Goal: Task Accomplishment & Management: Complete application form

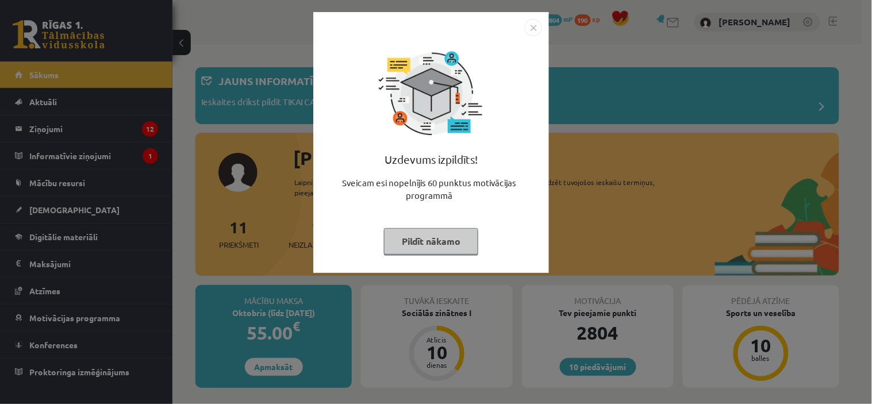
click at [432, 245] on button "Pildīt nākamo" at bounding box center [431, 241] width 94 height 26
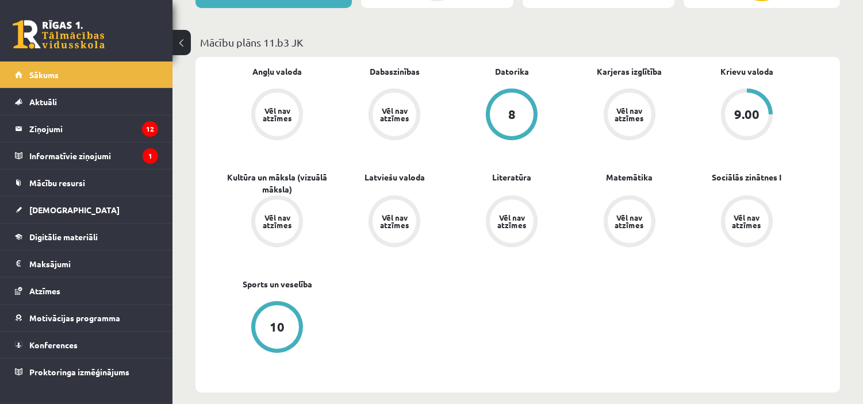
scroll to position [380, 0]
click at [49, 216] on link "[DEMOGRAPHIC_DATA]" at bounding box center [86, 210] width 143 height 26
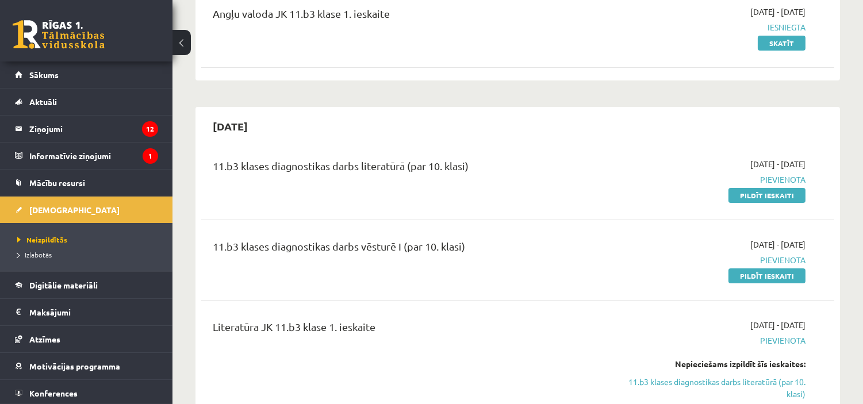
scroll to position [168, 0]
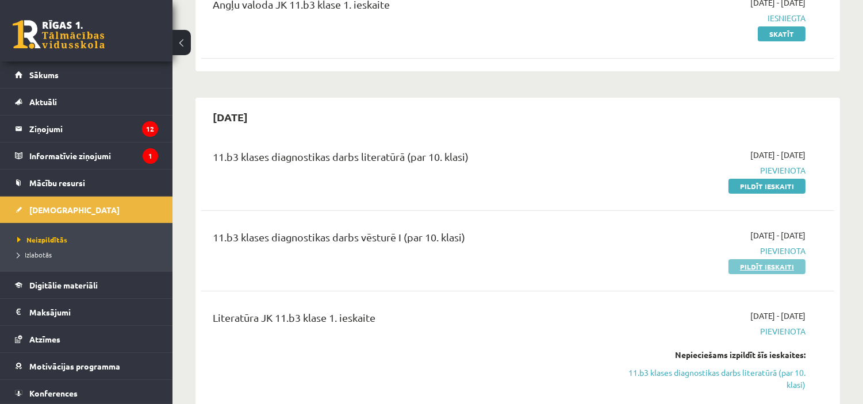
click at [752, 260] on link "Pildīt ieskaiti" at bounding box center [766, 266] width 77 height 15
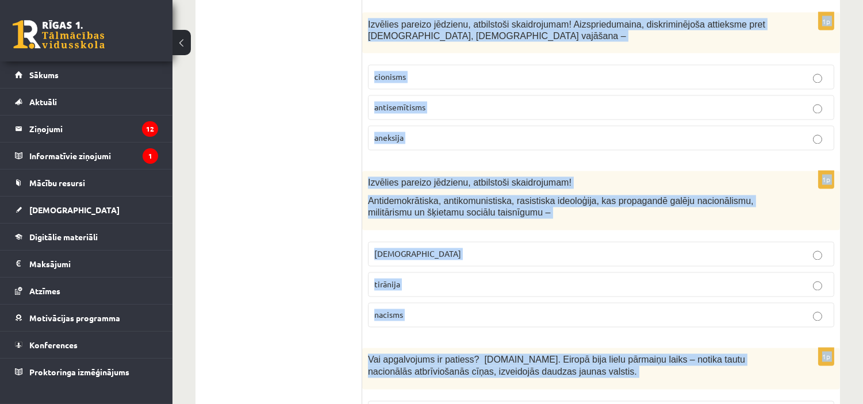
scroll to position [3974, 0]
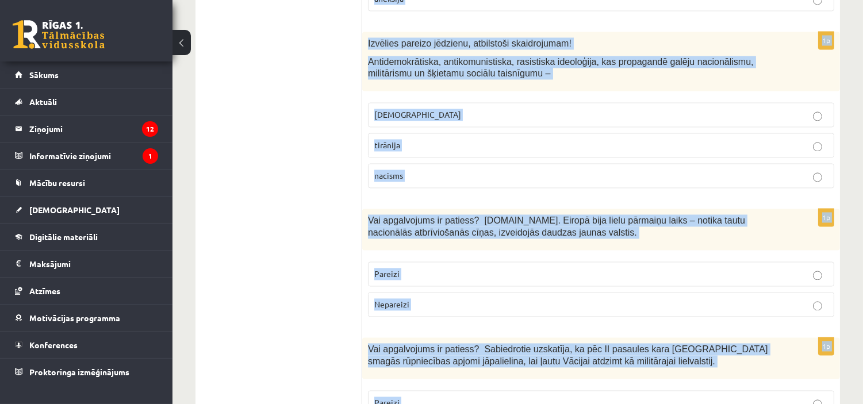
drag, startPoint x: 366, startPoint y: 138, endPoint x: 820, endPoint y: 412, distance: 529.9
copy form "Vai dotais apgalvojums ir pareizs? Joprojām pastāv dažādi zinātnieku viedokļi p…"
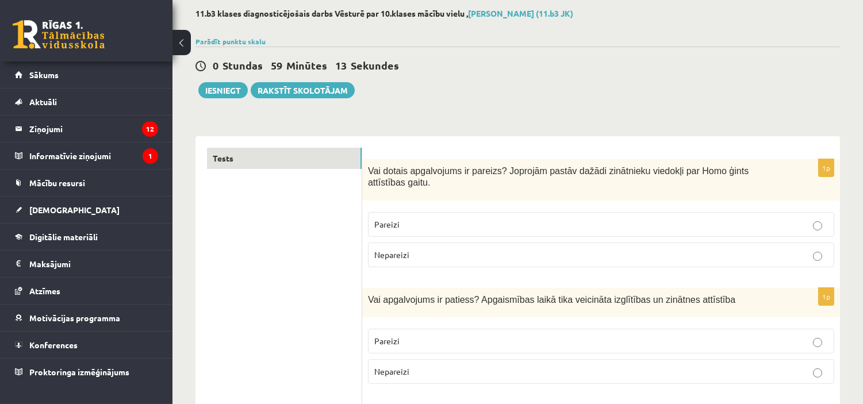
scroll to position [58, 0]
click at [441, 222] on label "Pareizi" at bounding box center [601, 225] width 466 height 25
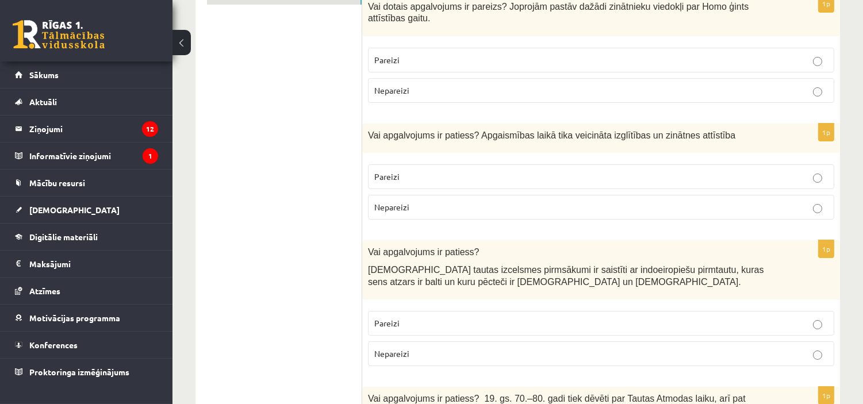
scroll to position [224, 0]
click at [666, 170] on p "Pareizi" at bounding box center [600, 176] width 453 height 12
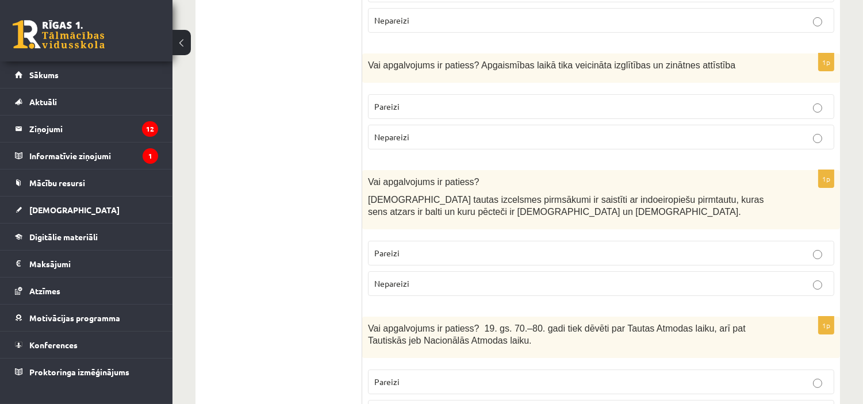
scroll to position [317, 0]
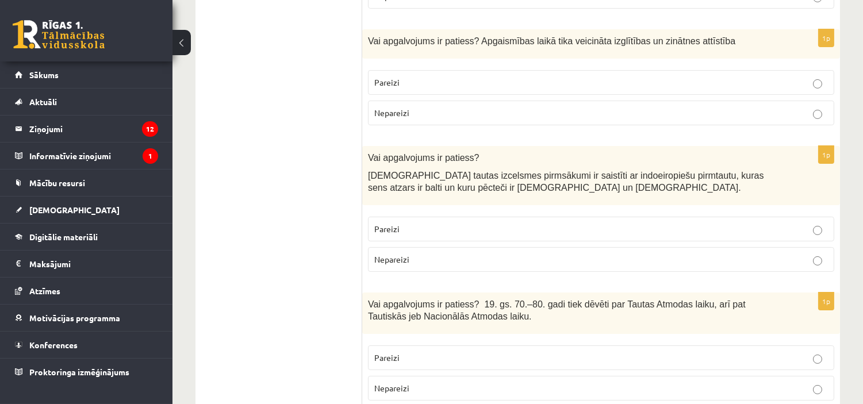
click at [733, 225] on label "Pareizi" at bounding box center [601, 229] width 466 height 25
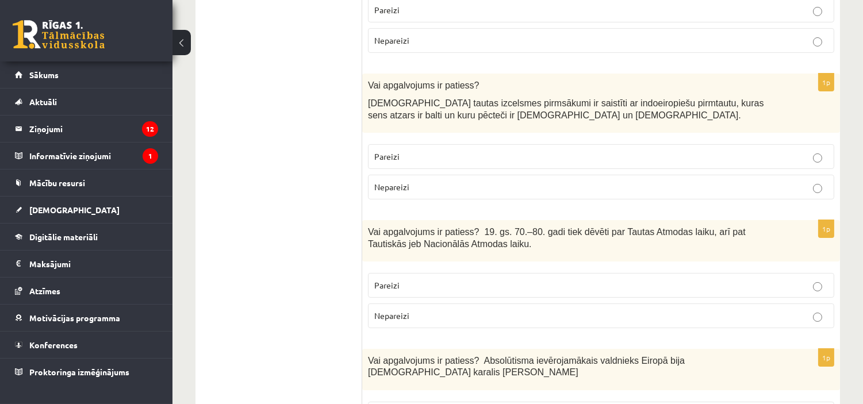
scroll to position [397, 0]
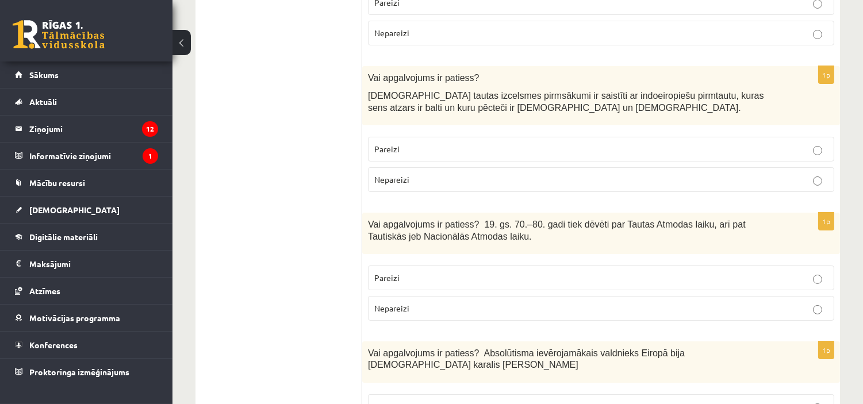
click at [694, 275] on label "Pareizi" at bounding box center [601, 278] width 466 height 25
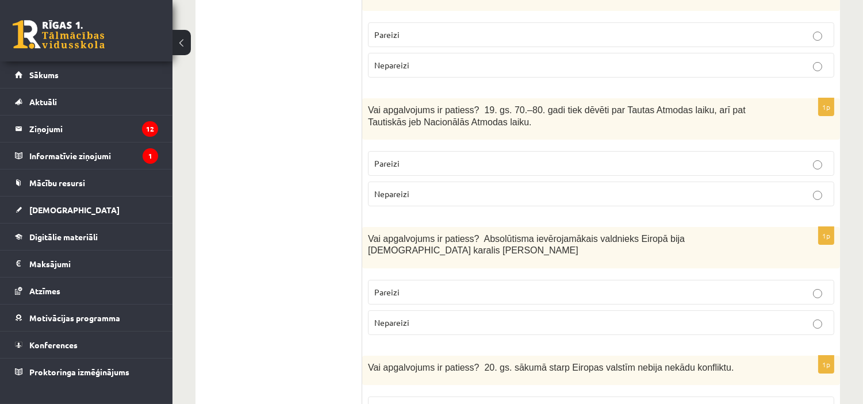
scroll to position [512, 0]
click at [783, 286] on p "Pareizi" at bounding box center [600, 292] width 453 height 12
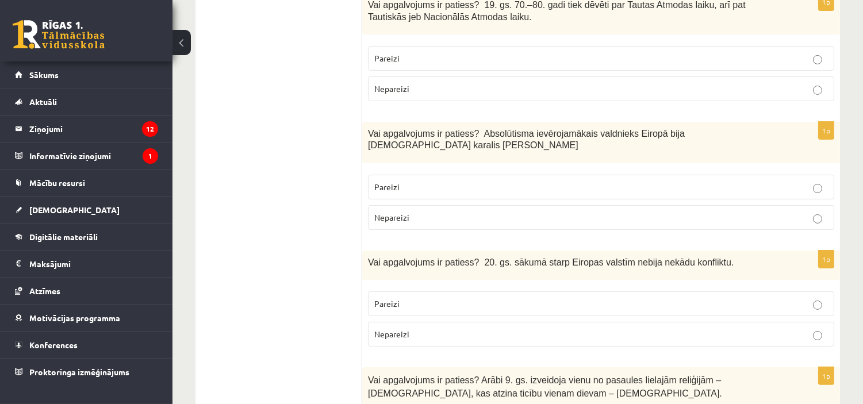
scroll to position [619, 0]
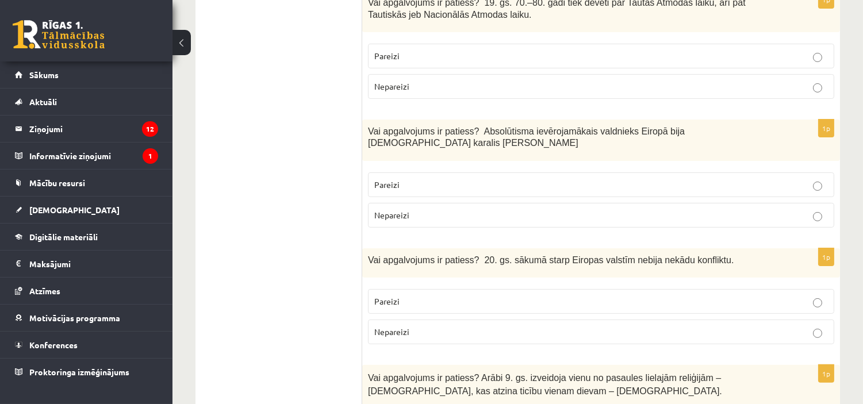
click at [785, 326] on p "Nepareizi" at bounding box center [600, 332] width 453 height 12
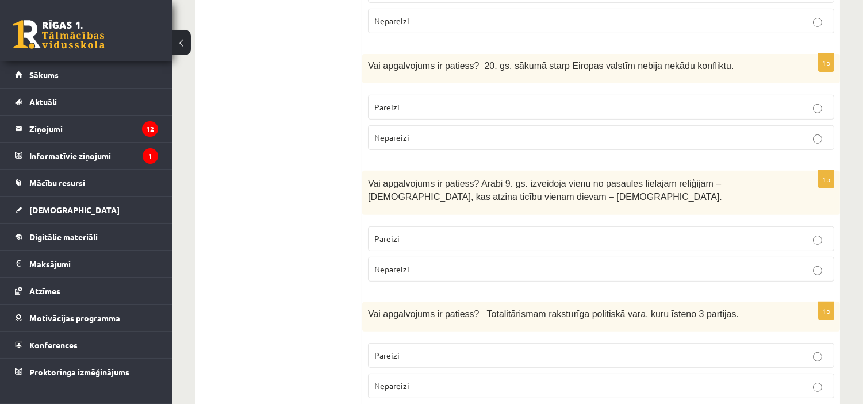
scroll to position [822, 0]
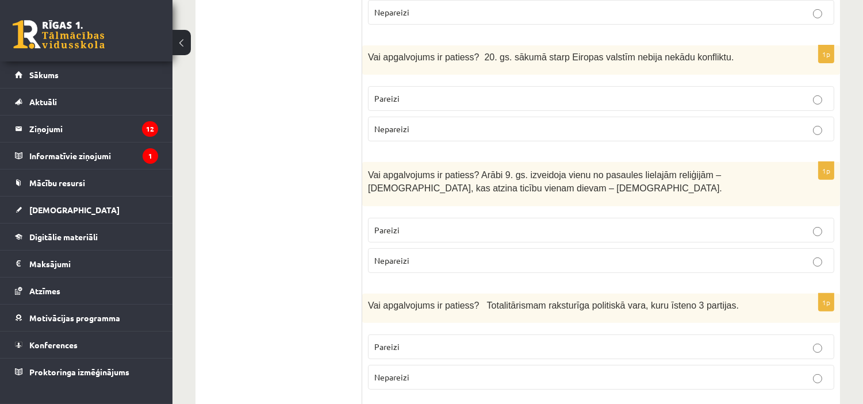
click at [824, 255] on p "Nepareizi" at bounding box center [600, 261] width 453 height 12
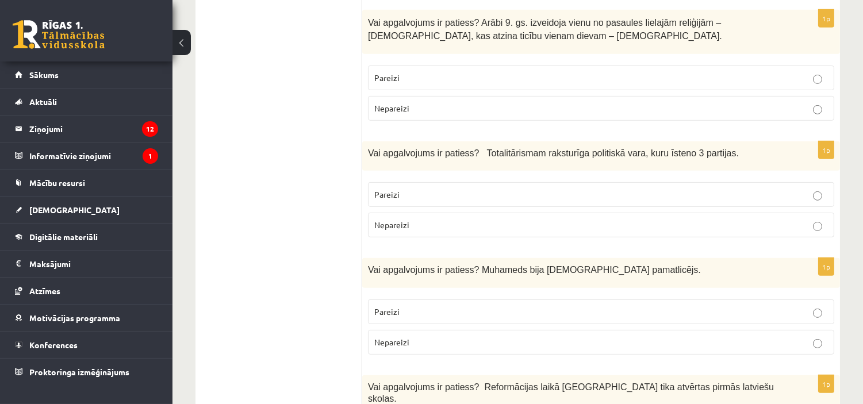
scroll to position [975, 0]
click at [554, 305] on p "Pareizi" at bounding box center [600, 311] width 453 height 12
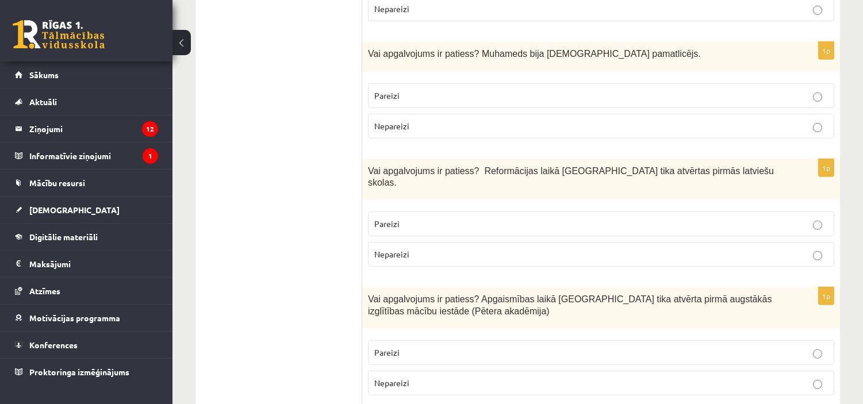
scroll to position [1191, 0]
click at [674, 217] on p "Pareizi" at bounding box center [600, 223] width 453 height 12
click at [665, 346] on p "Pareizi" at bounding box center [600, 352] width 453 height 12
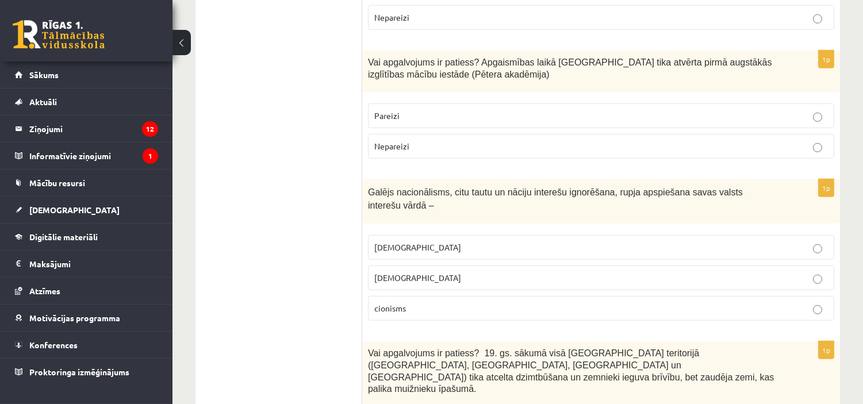
scroll to position [1428, 0]
click at [670, 241] on p "šovinisms" at bounding box center [600, 247] width 453 height 12
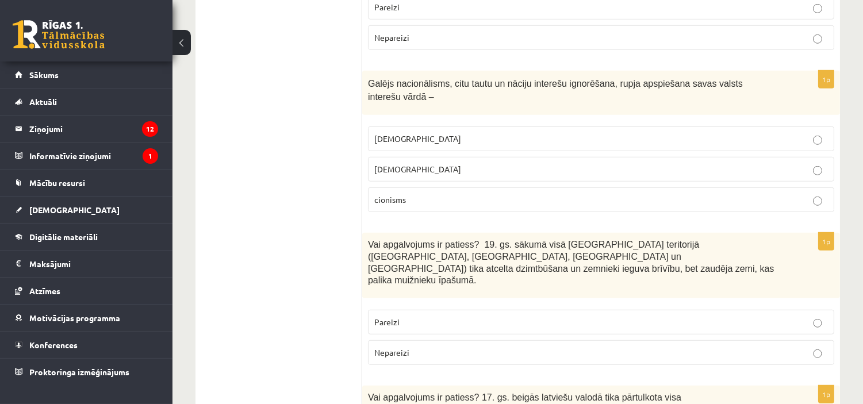
scroll to position [1537, 0]
click at [739, 345] on p "Nepareizi" at bounding box center [600, 351] width 453 height 12
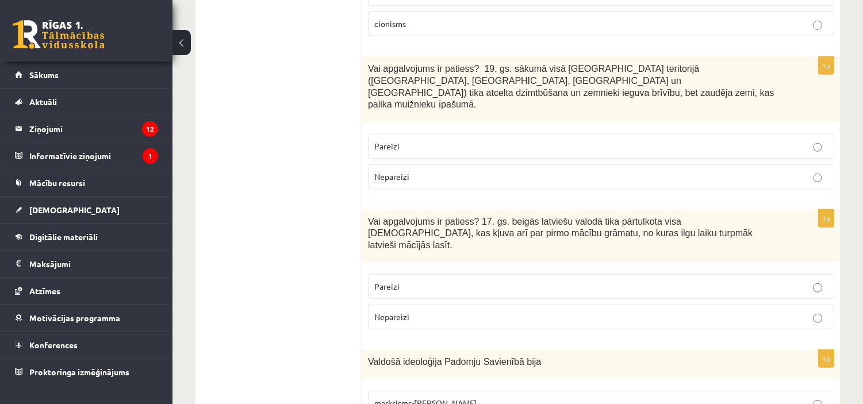
scroll to position [1714, 0]
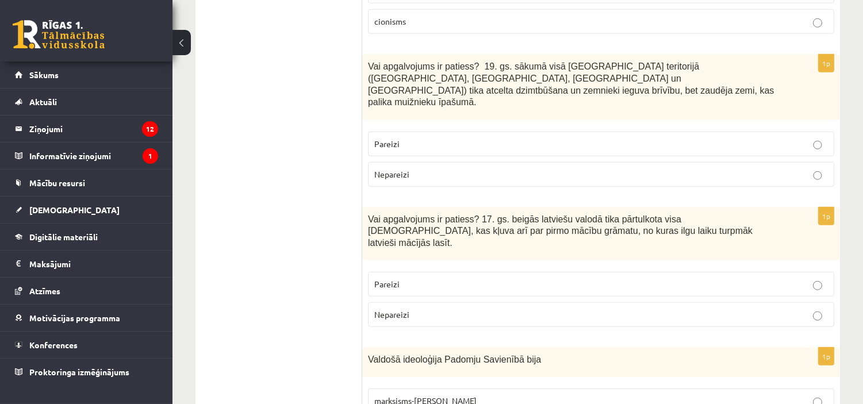
click at [780, 278] on p "Pareizi" at bounding box center [600, 284] width 453 height 12
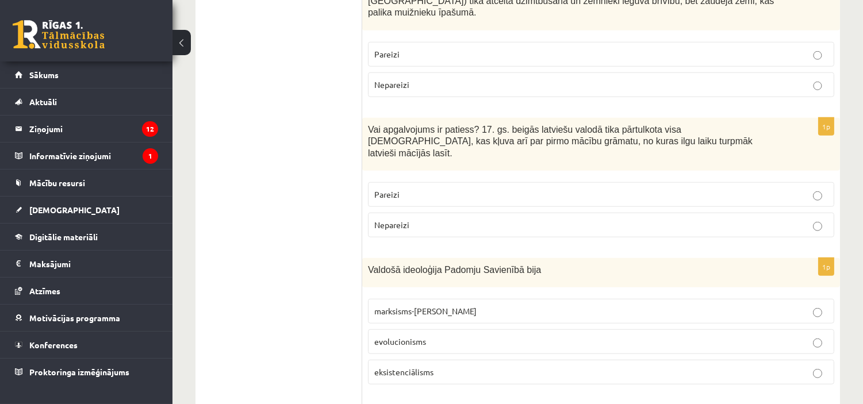
scroll to position [1806, 0]
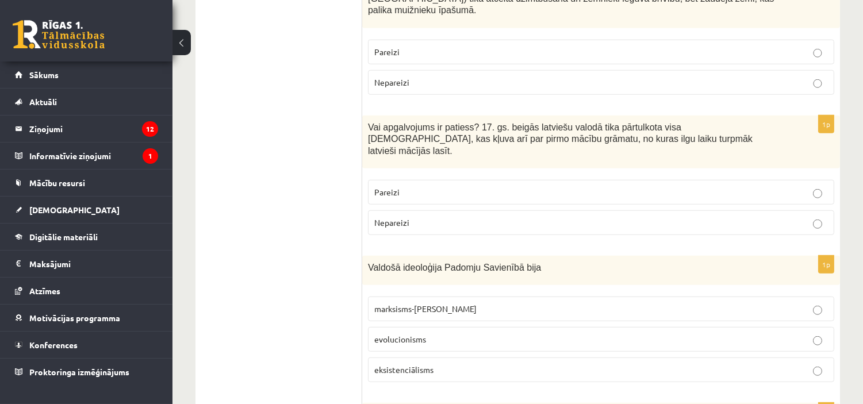
click at [513, 297] on label "marksisms-ļeņinisms" at bounding box center [601, 309] width 466 height 25
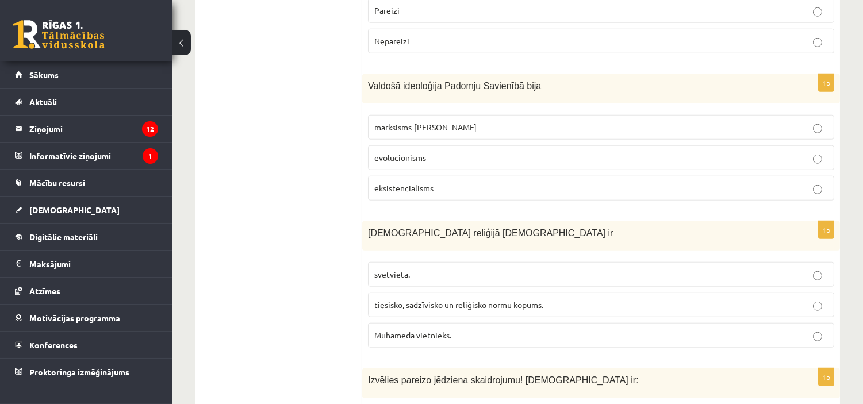
scroll to position [1990, 0]
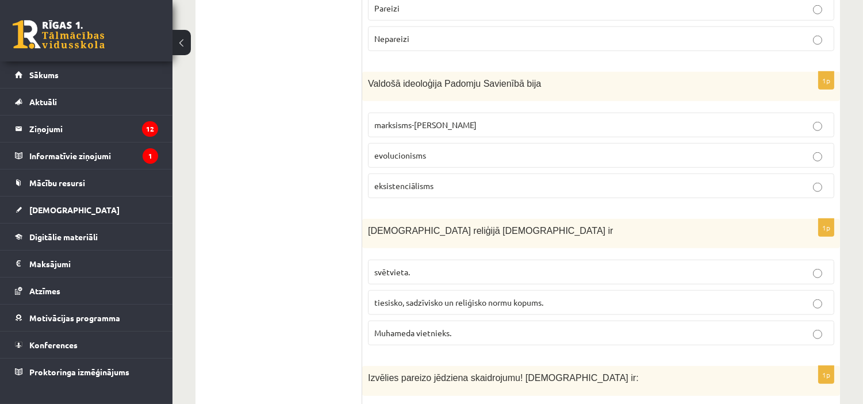
click at [535, 297] on span "tiesisko, sadzīvisko un reliģisko normu kopums." at bounding box center [458, 302] width 169 height 10
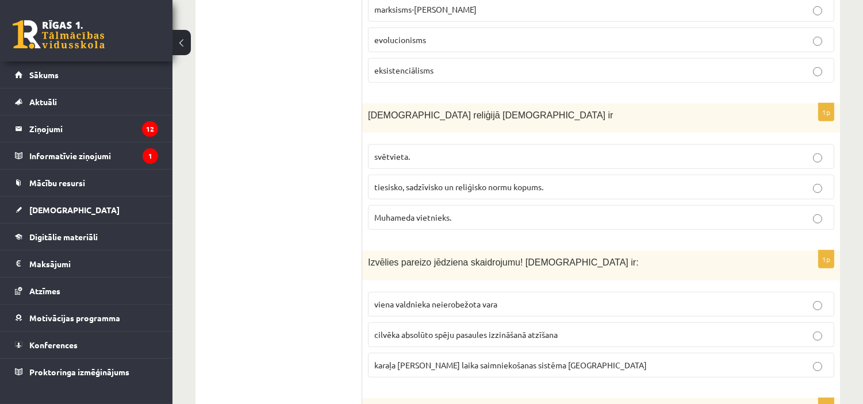
scroll to position [2106, 0]
click at [516, 291] on label "viena valdnieka neierobežota vara" at bounding box center [601, 303] width 466 height 25
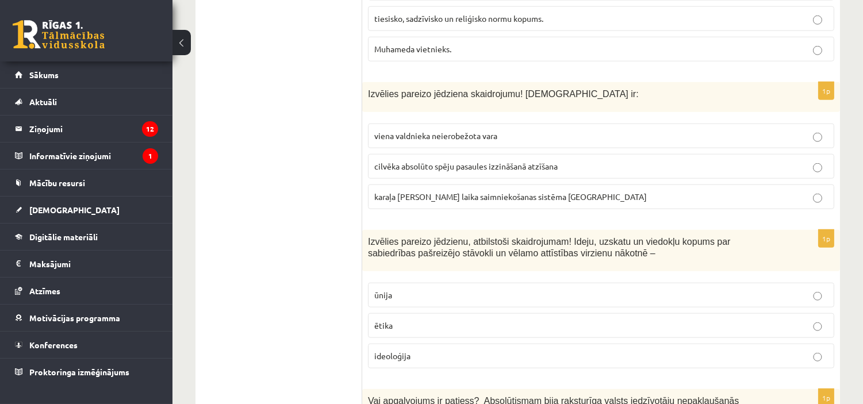
scroll to position [2275, 0]
click at [550, 349] on p "ideoloģija" at bounding box center [600, 355] width 453 height 12
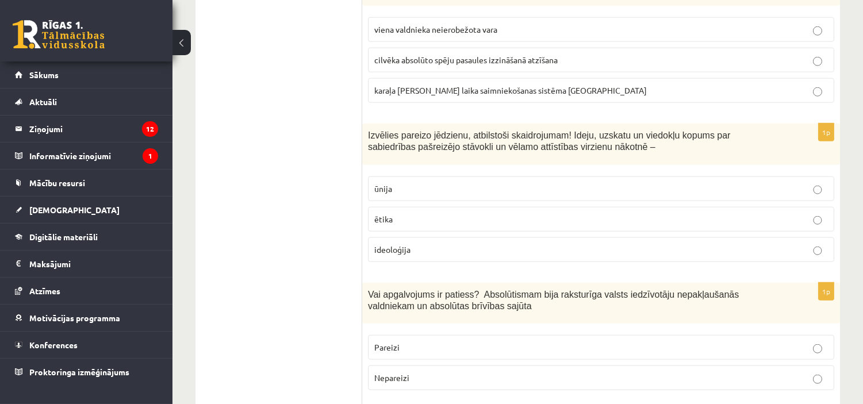
scroll to position [2384, 0]
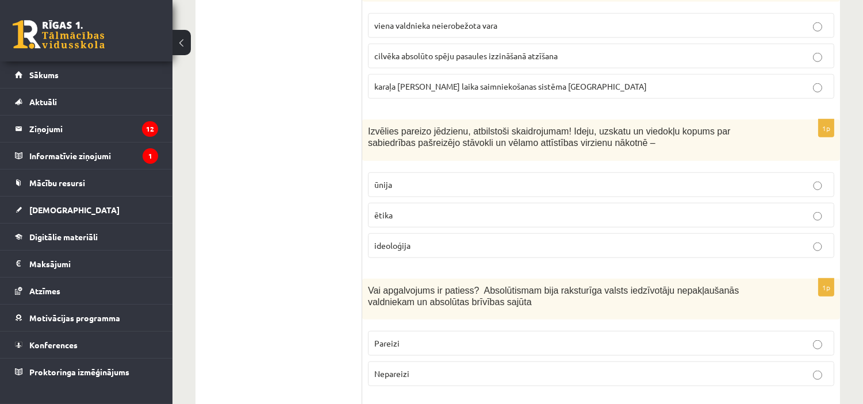
click at [595, 368] on p "Nepareizi" at bounding box center [600, 374] width 453 height 12
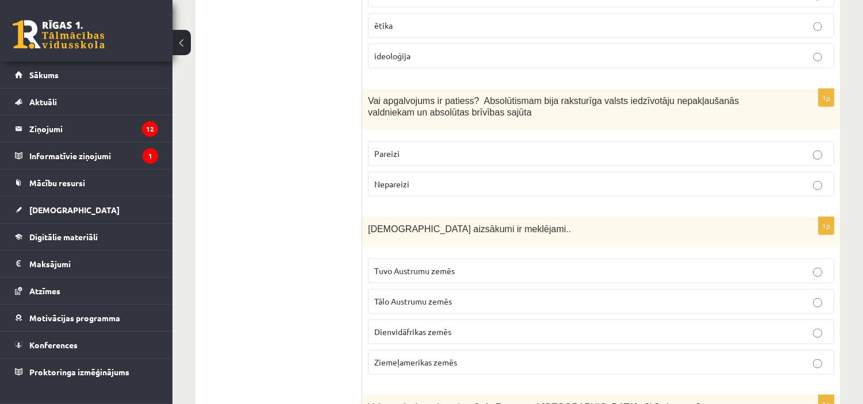
scroll to position [2576, 0]
click at [531, 263] on p "Tuvo Austrumu zemēs" at bounding box center [600, 269] width 453 height 12
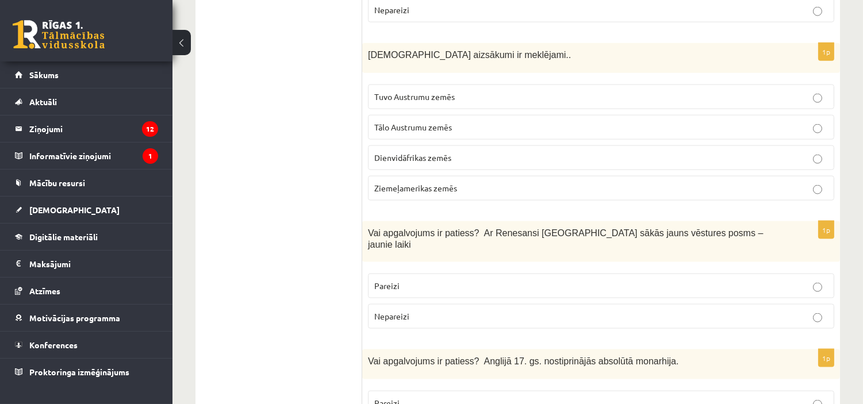
scroll to position [2749, 0]
click at [584, 279] on p "Pareizi" at bounding box center [600, 285] width 453 height 12
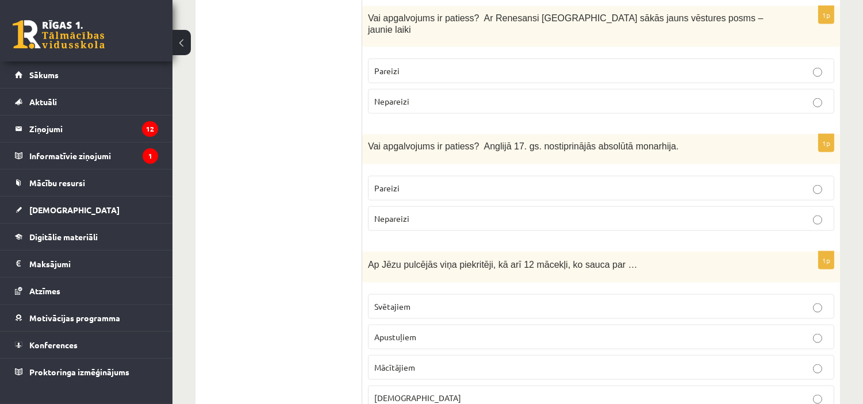
scroll to position [2965, 0]
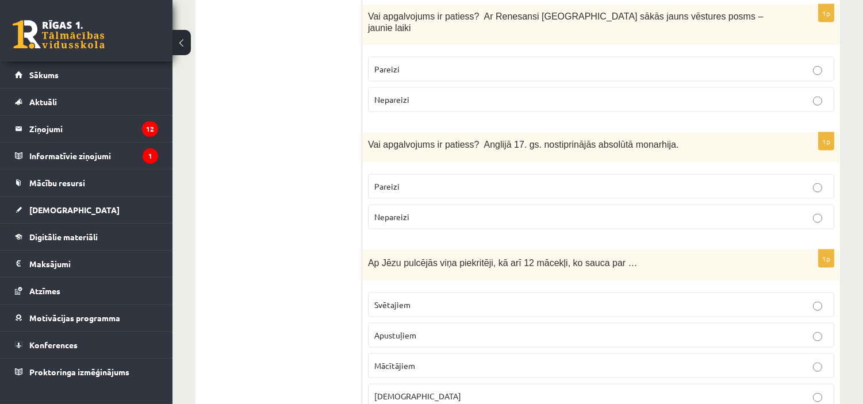
click at [472, 329] on p "Apustuļiem" at bounding box center [600, 335] width 453 height 12
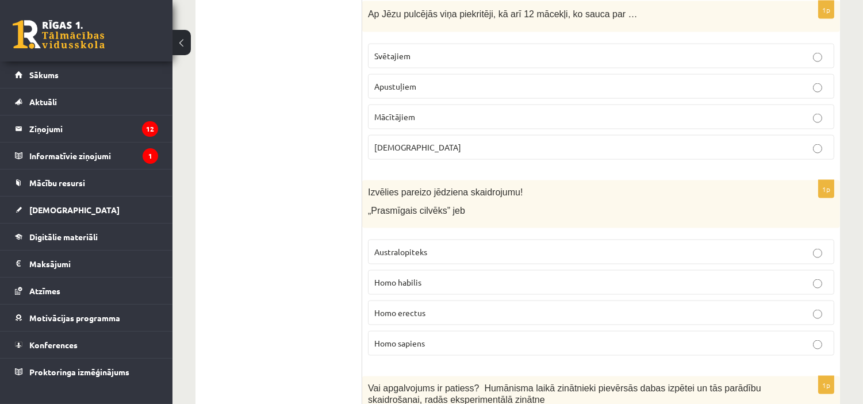
scroll to position [3214, 0]
click at [474, 276] on p "Homo habilis" at bounding box center [600, 282] width 453 height 12
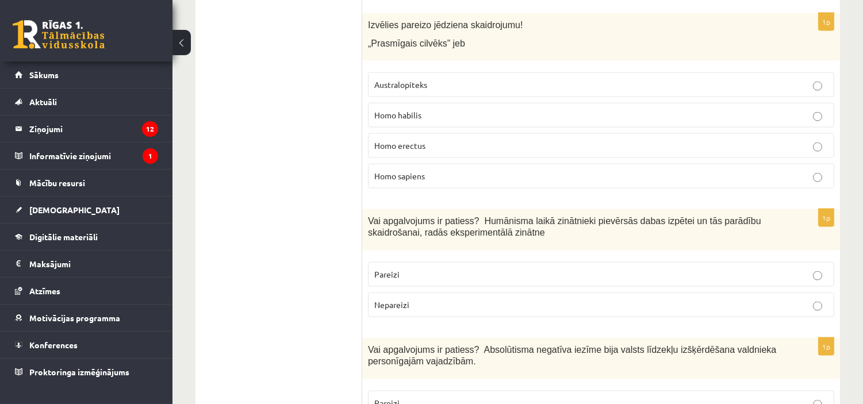
scroll to position [3383, 0]
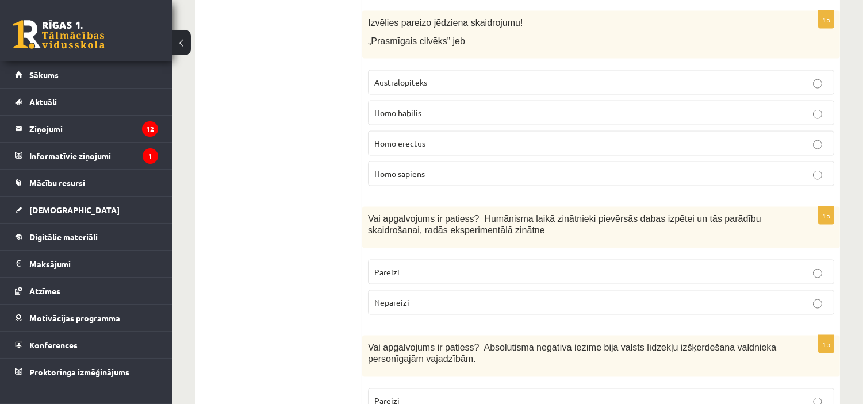
click at [464, 266] on p "Pareizi" at bounding box center [600, 272] width 453 height 12
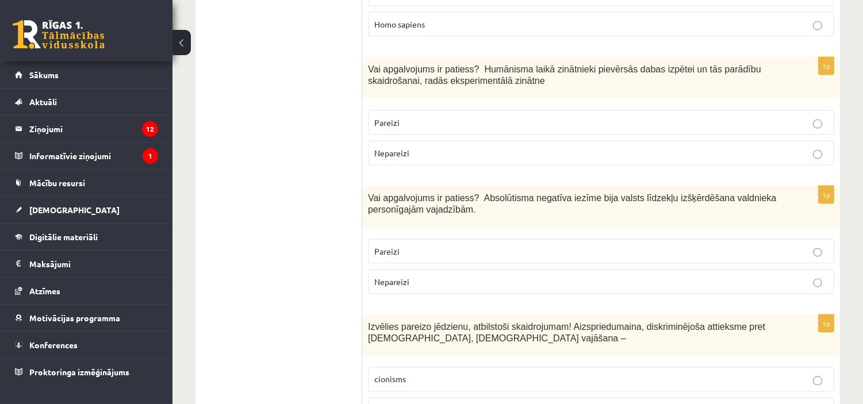
scroll to position [3533, 0]
click at [544, 245] on p "Pareizi" at bounding box center [600, 251] width 453 height 12
click at [582, 403] on p "antisemītisms" at bounding box center [600, 409] width 453 height 12
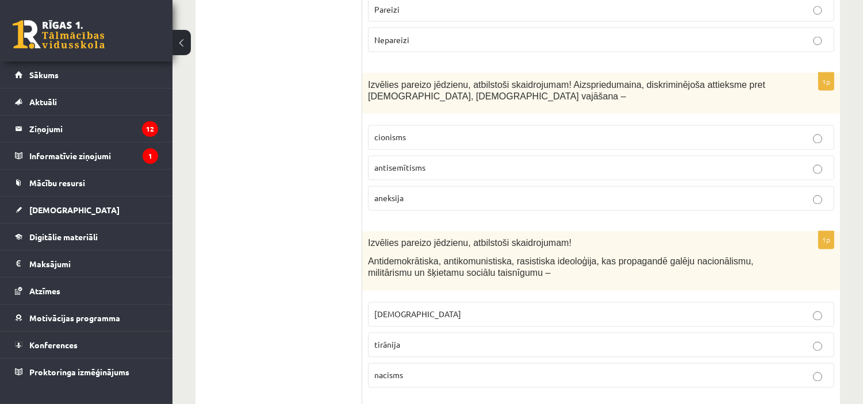
scroll to position [3775, 0]
click at [543, 308] on p "fašisms" at bounding box center [600, 314] width 453 height 12
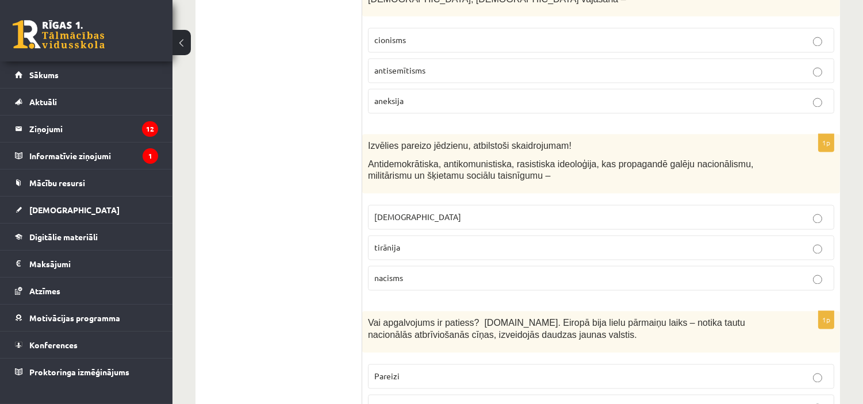
scroll to position [3974, 0]
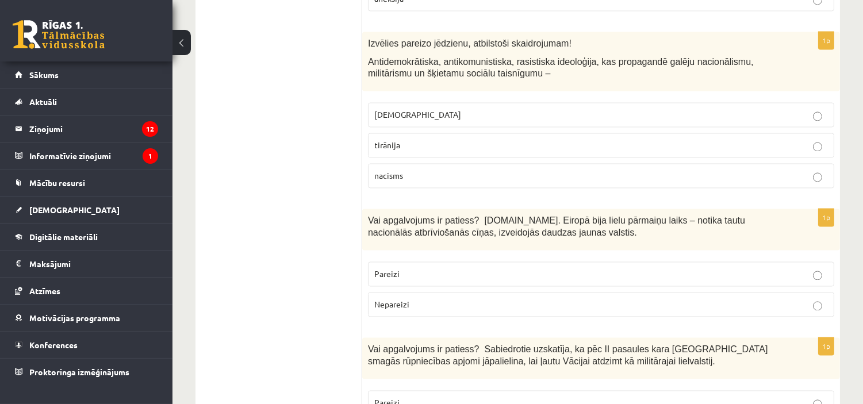
click at [472, 268] on p "Pareizi" at bounding box center [600, 274] width 453 height 12
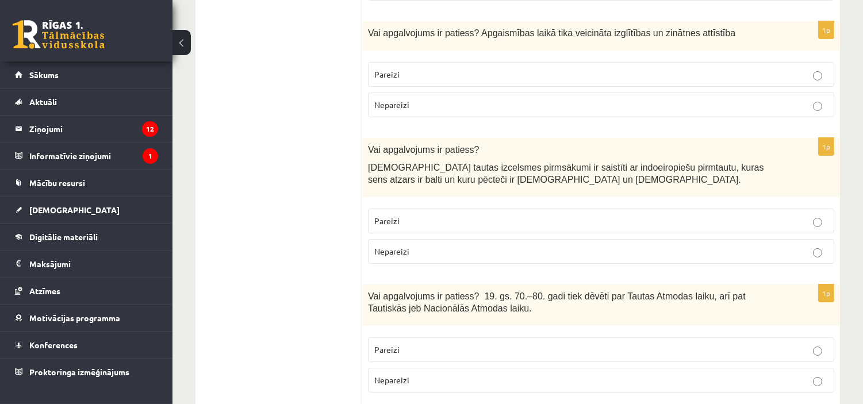
scroll to position [0, 0]
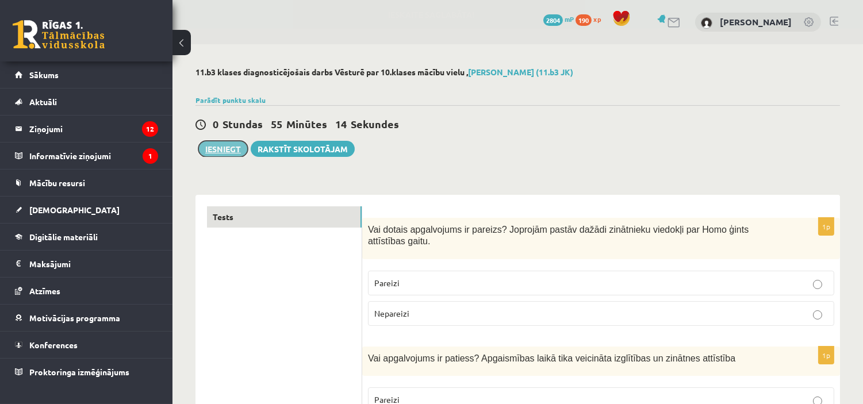
click at [232, 151] on button "Iesniegt" at bounding box center [222, 149] width 49 height 16
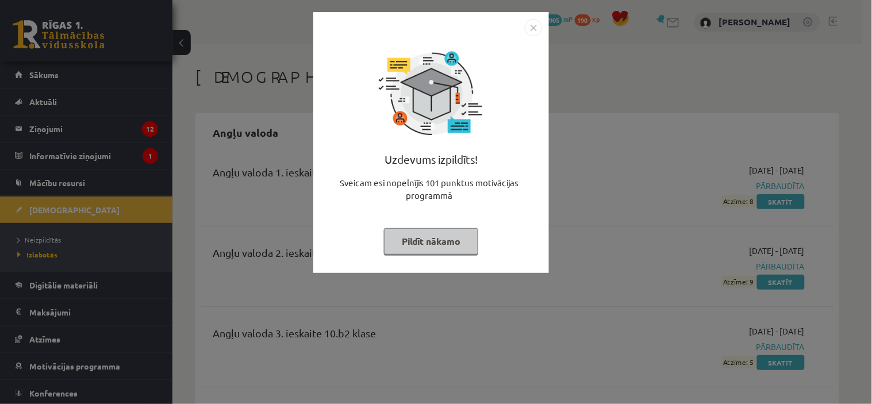
click at [445, 243] on button "Pildīt nākamo" at bounding box center [431, 241] width 94 height 26
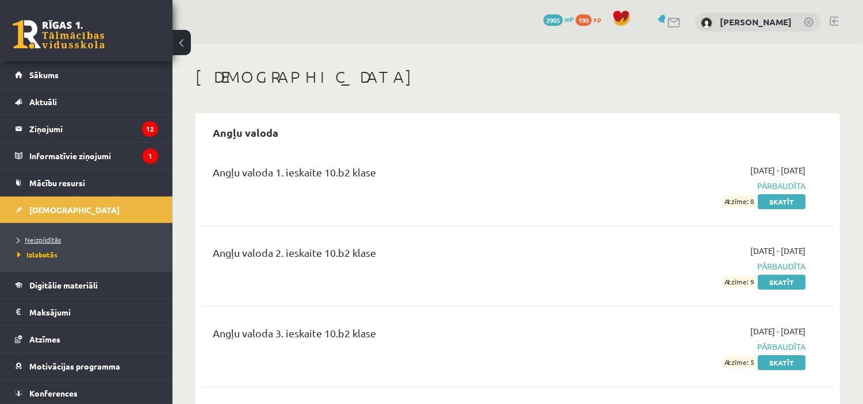
click at [47, 237] on span "Neizpildītās" at bounding box center [39, 239] width 44 height 9
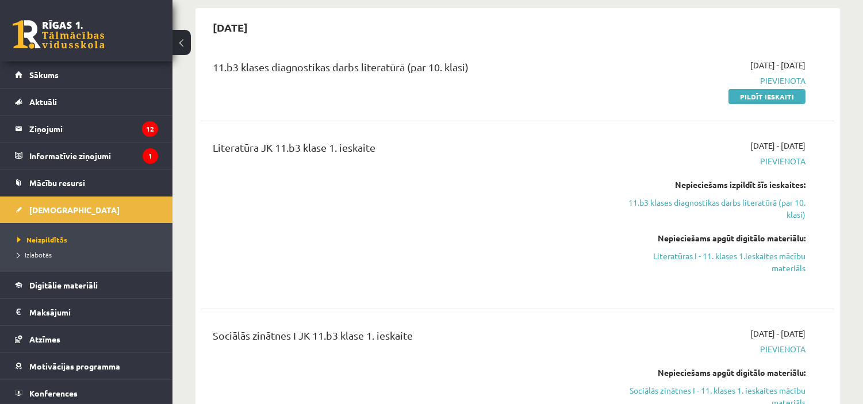
scroll to position [257, 0]
click at [766, 94] on link "Pildīt ieskaiti" at bounding box center [766, 97] width 77 height 15
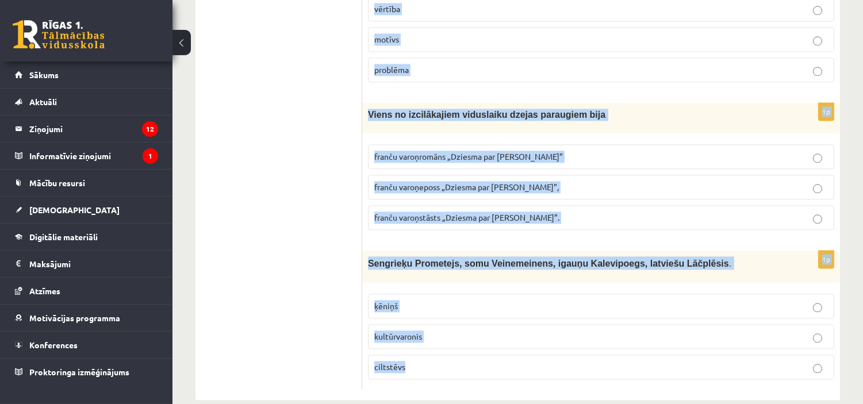
scroll to position [4409, 0]
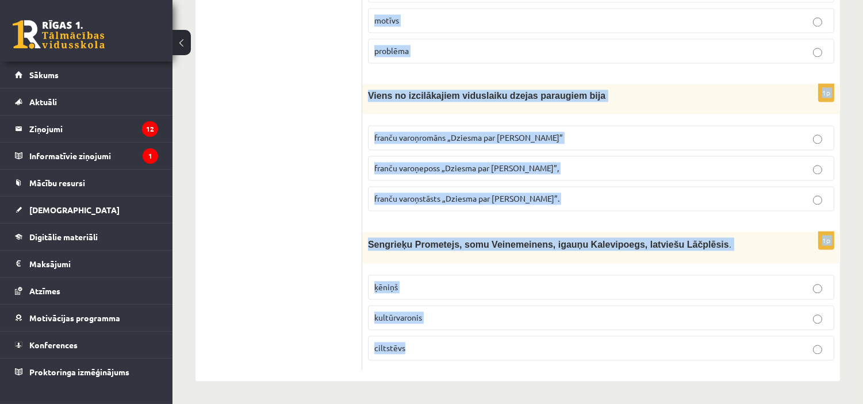
drag, startPoint x: 369, startPoint y: 175, endPoint x: 666, endPoint y: 403, distance: 373.8
copy form "Lore ip dolo sitam, consecte adi elitsed, doeius, temporin, utlabore etdolorema…"
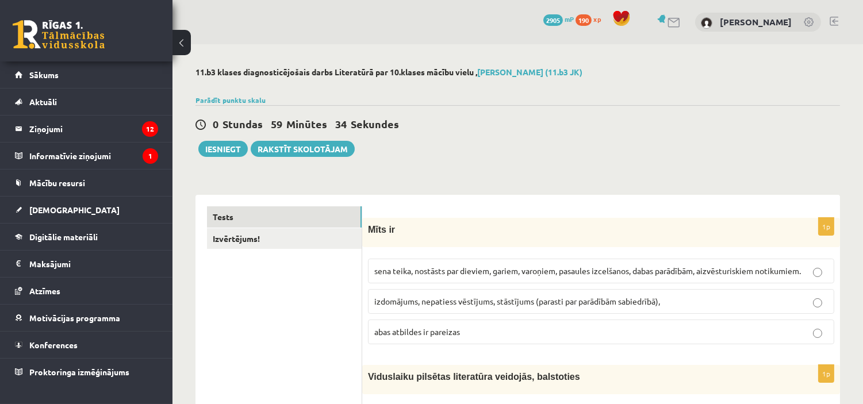
scroll to position [72, 0]
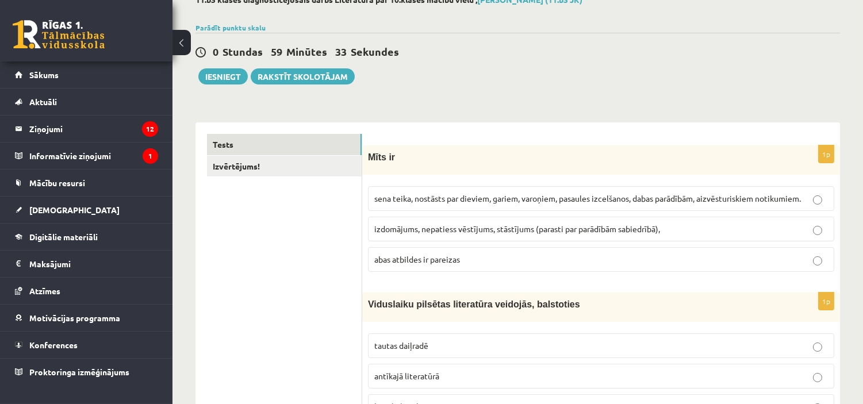
click at [693, 191] on label "sena teika, nostāsts par dieviem, gariem, varoņiem, pasaules izcelšanos, dabas …" at bounding box center [601, 198] width 466 height 25
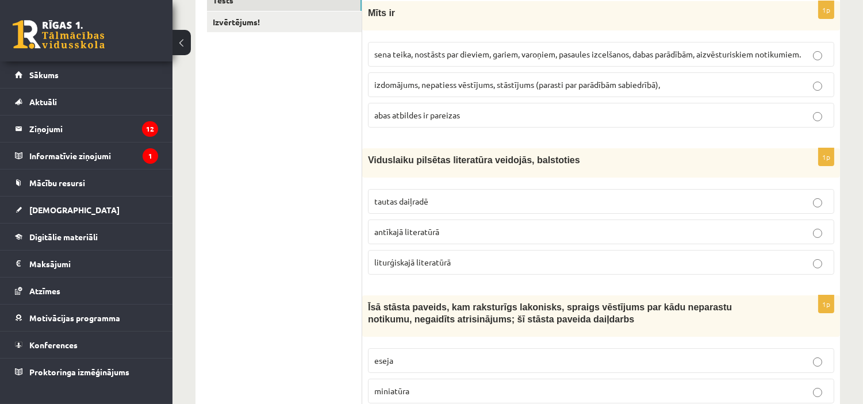
scroll to position [219, 0]
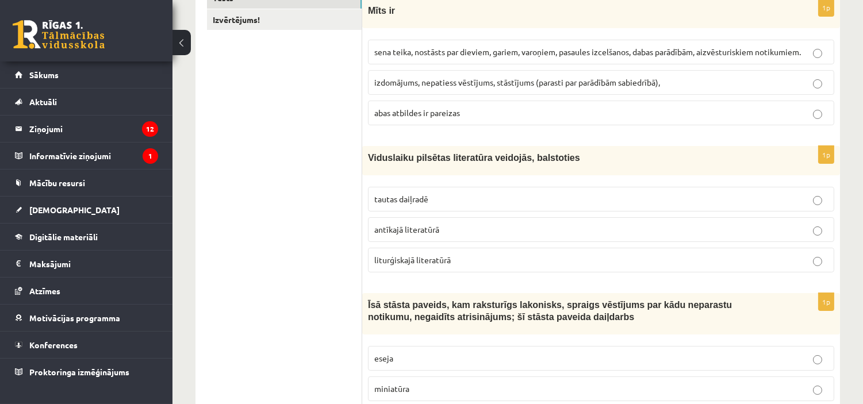
click at [451, 201] on p "tautas daiļradē" at bounding box center [600, 199] width 453 height 12
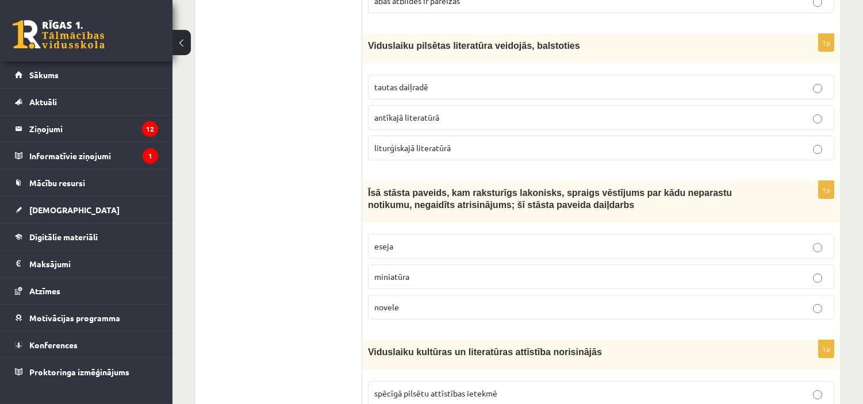
scroll to position [332, 0]
click at [505, 309] on p "novele" at bounding box center [600, 306] width 453 height 12
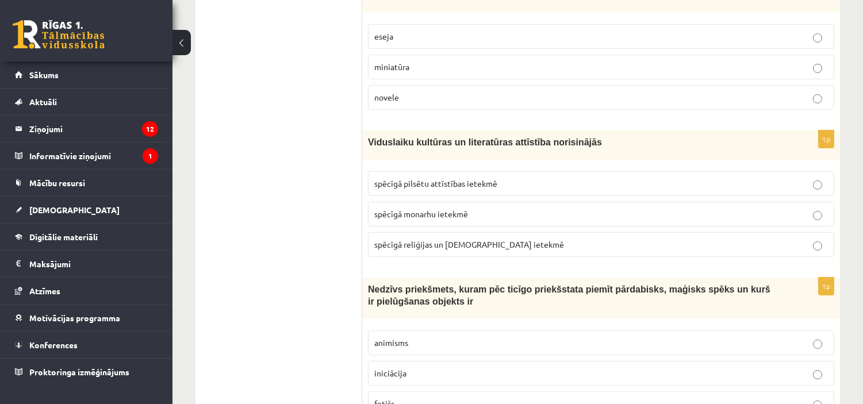
scroll to position [541, 0]
click at [538, 253] on label "spēcīgā reliģijas un baznīcas ietekmē" at bounding box center [601, 244] width 466 height 25
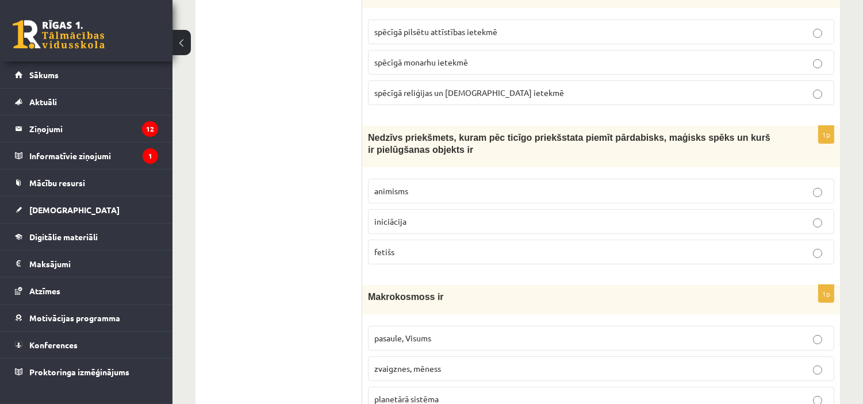
scroll to position [693, 0]
click at [439, 244] on label "fetišs" at bounding box center [601, 251] width 466 height 25
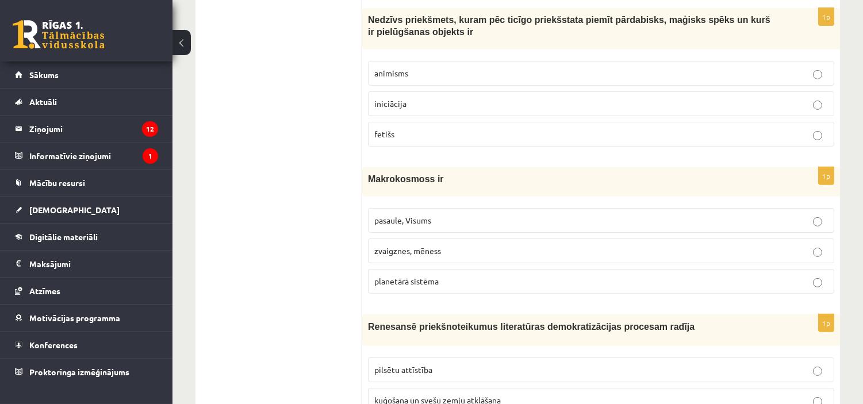
scroll to position [826, 0]
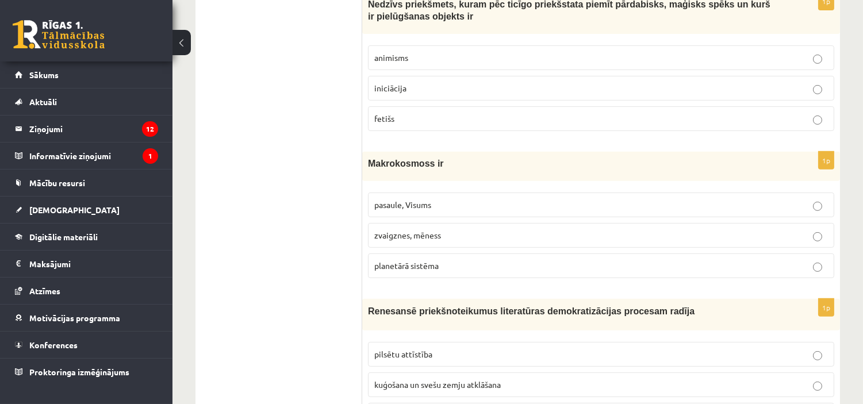
click at [491, 210] on p "pasaule, Visums" at bounding box center [600, 205] width 453 height 12
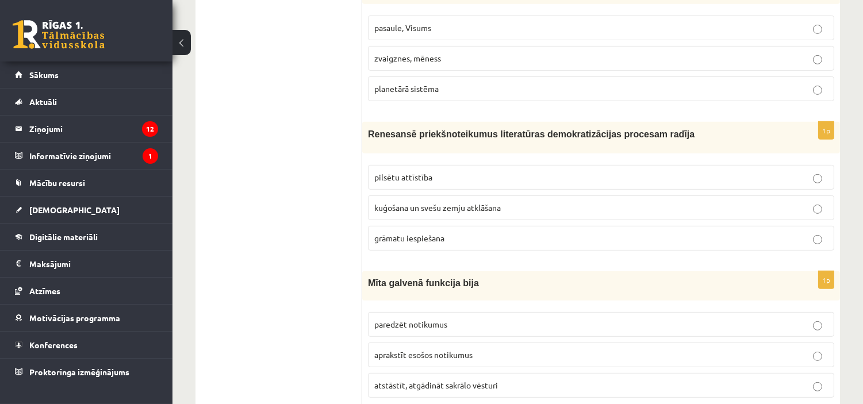
scroll to position [1044, 0]
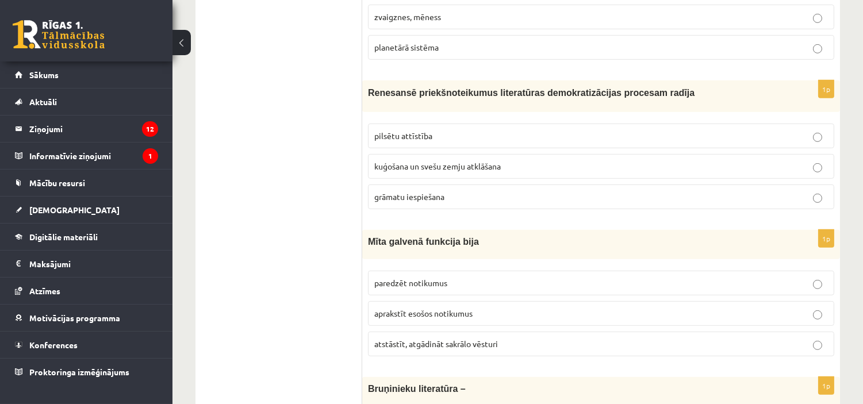
click at [562, 198] on p "grāmatu iespiešana" at bounding box center [600, 197] width 453 height 12
click at [594, 340] on label "atstāstīt, atgādināt sakrālo vēsturi" at bounding box center [601, 344] width 466 height 25
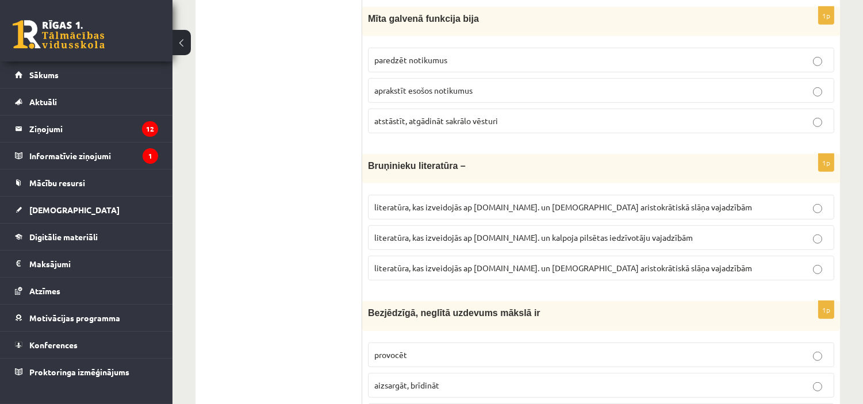
scroll to position [1268, 0]
click at [610, 272] on span "literatūra, kas izveidojās ap 12.gs. un kalpoja aristokrātiskā slāņa vajadzībām" at bounding box center [563, 267] width 378 height 10
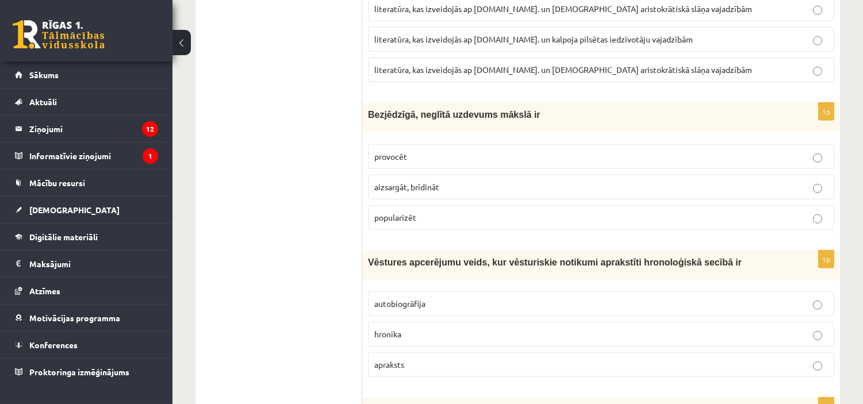
scroll to position [1466, 0]
click at [434, 161] on p "provocēt" at bounding box center [600, 156] width 453 height 12
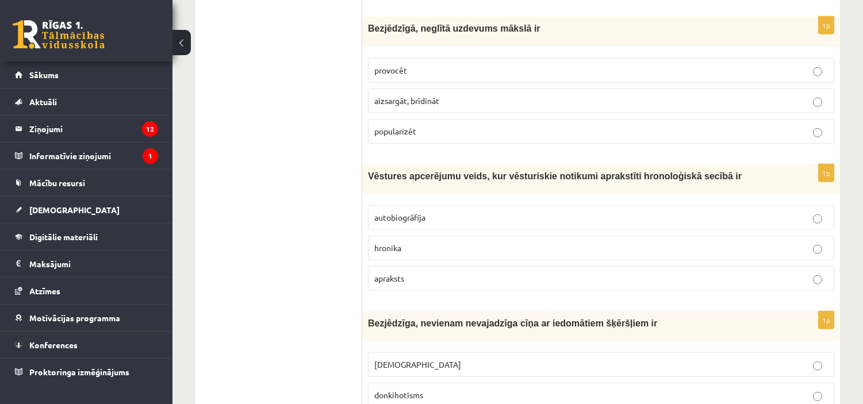
scroll to position [1552, 0]
click at [533, 253] on p "hronika" at bounding box center [600, 247] width 453 height 12
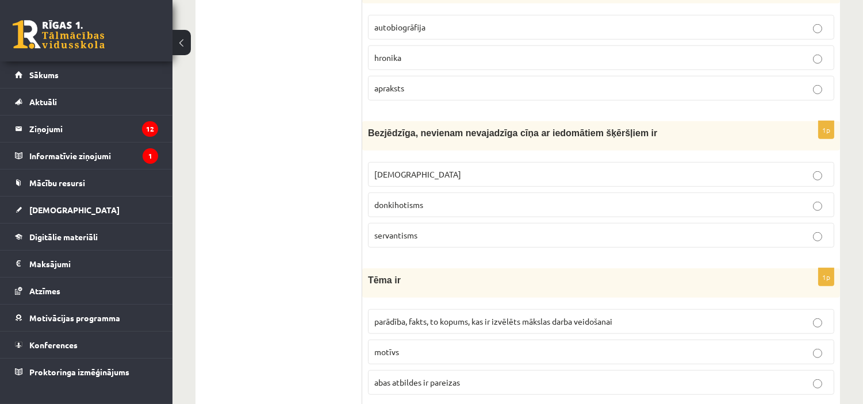
scroll to position [1743, 0]
click at [452, 210] on p "donkihotisms" at bounding box center [600, 204] width 453 height 12
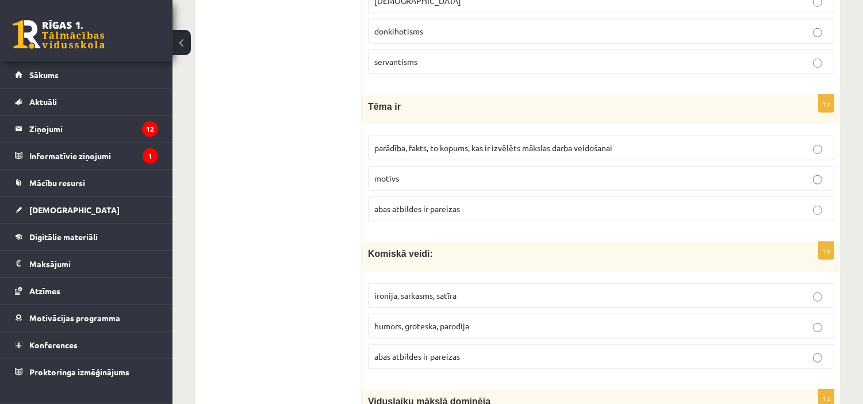
scroll to position [1933, 0]
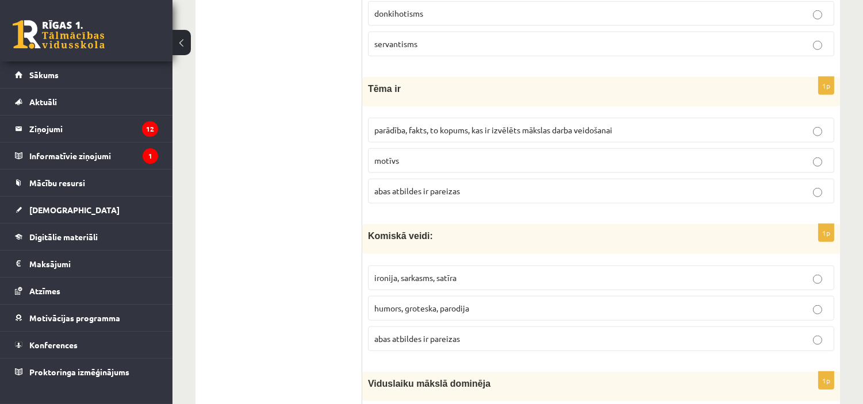
click at [463, 135] on span "parādība, fakts, to kopums, kas ir izvēlēts mākslas darba veidošanai" at bounding box center [493, 130] width 238 height 10
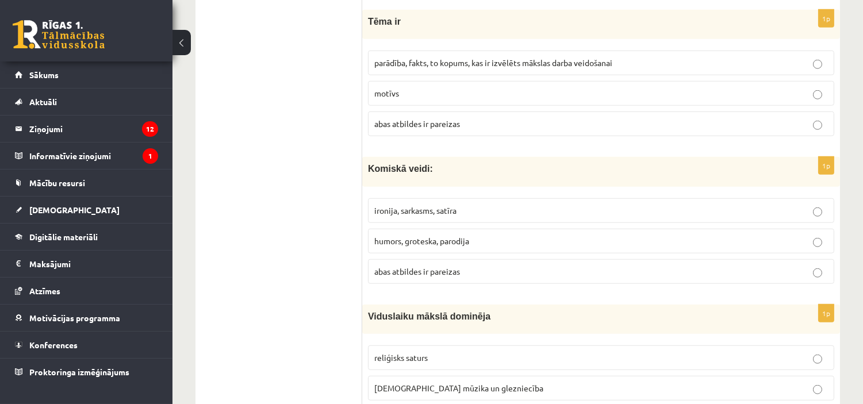
scroll to position [2007, 0]
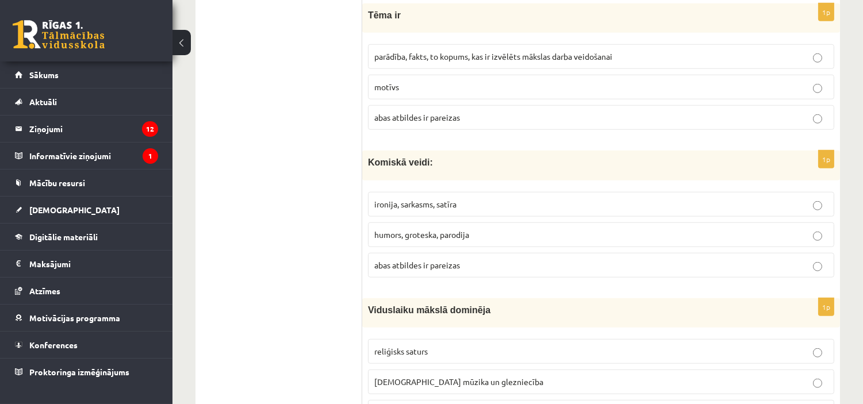
click at [497, 267] on p "abas atbildes ir pareizas" at bounding box center [600, 265] width 453 height 12
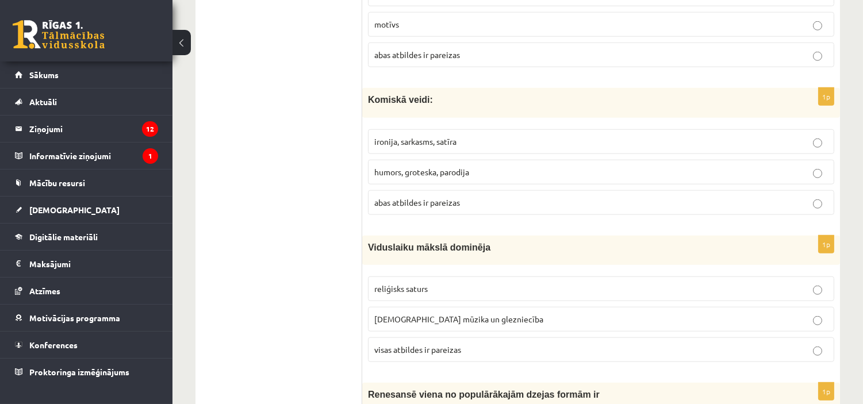
scroll to position [2102, 0]
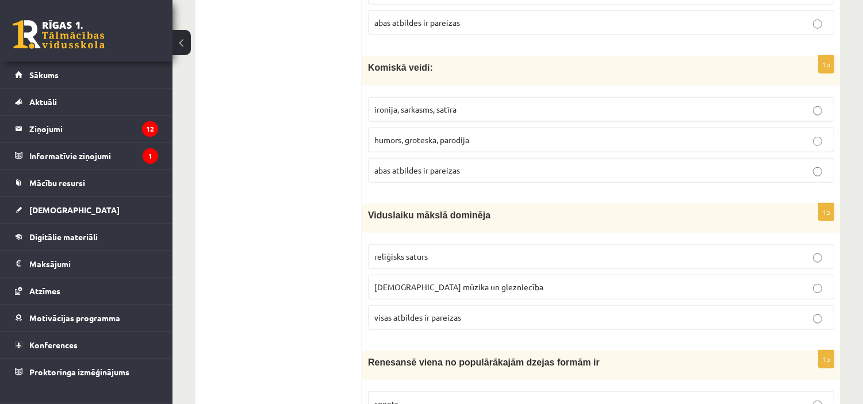
click at [562, 263] on p "reliģisks saturs" at bounding box center [600, 257] width 453 height 12
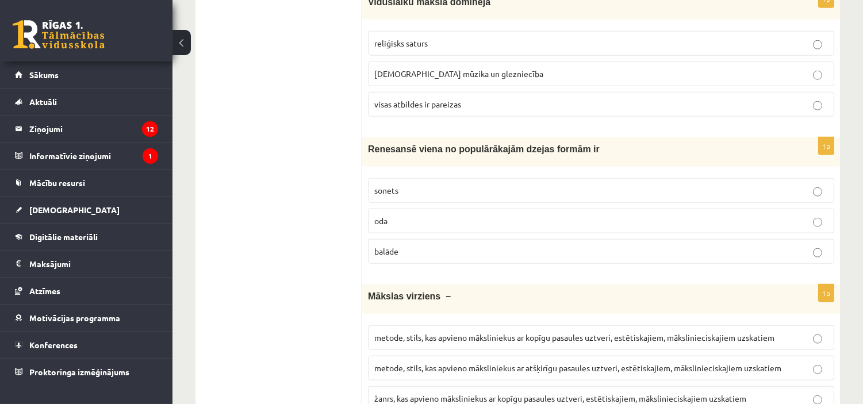
scroll to position [2316, 0]
click at [425, 186] on label "sonets" at bounding box center [601, 189] width 466 height 25
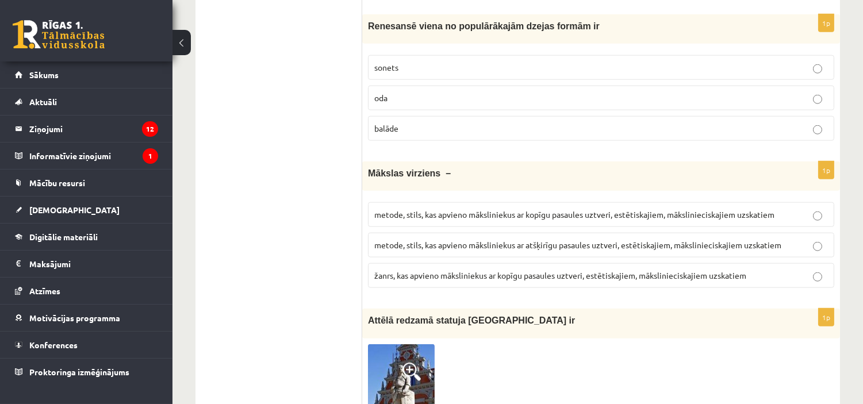
scroll to position [2439, 0]
click at [582, 219] on span "metode, stils, kas apvieno māksliniekus ar kopīgu pasaules uztveri, estētiskaji…" at bounding box center [574, 214] width 400 height 10
click at [590, 219] on span "metode, stils, kas apvieno māksliniekus ar kopīgu pasaules uztveri, estētiskaji…" at bounding box center [574, 214] width 400 height 10
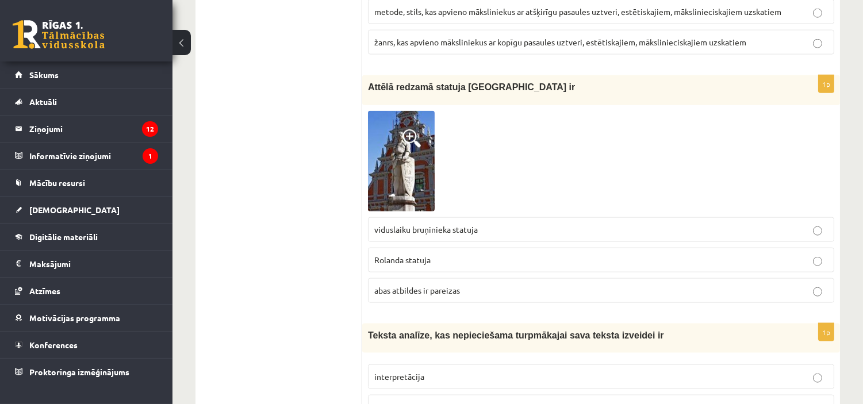
scroll to position [2674, 0]
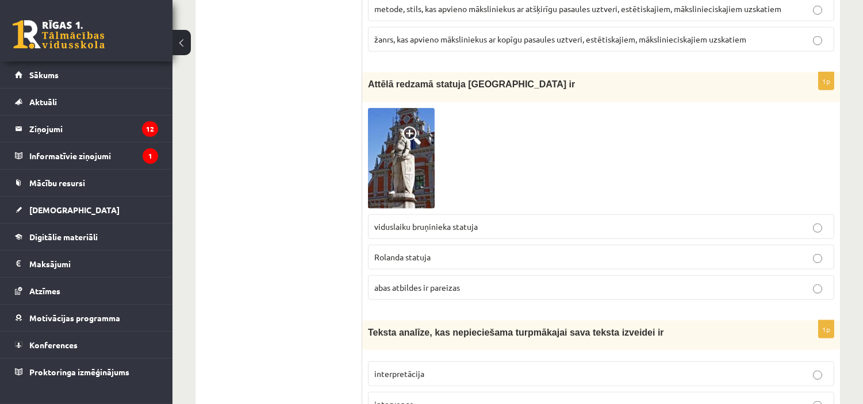
click at [565, 232] on p "viduslaiku bruņinieka statuja" at bounding box center [600, 227] width 453 height 12
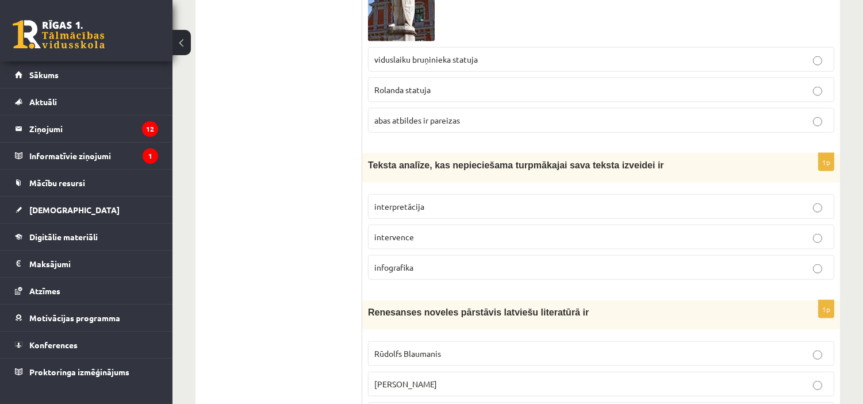
scroll to position [2847, 0]
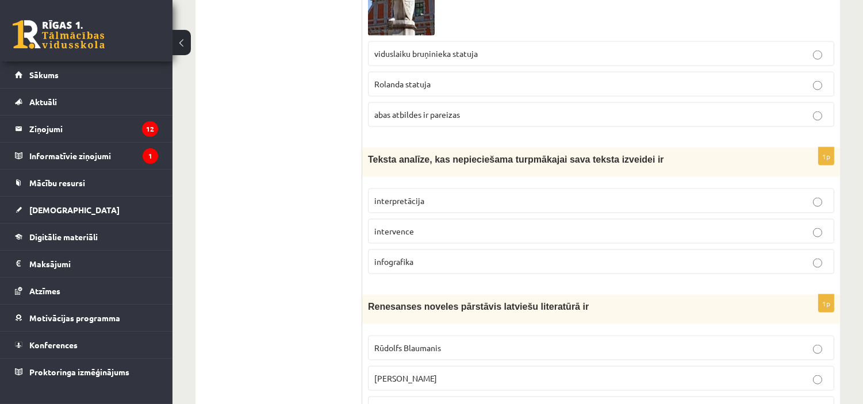
click at [466, 205] on p "interpretācija" at bounding box center [600, 201] width 453 height 12
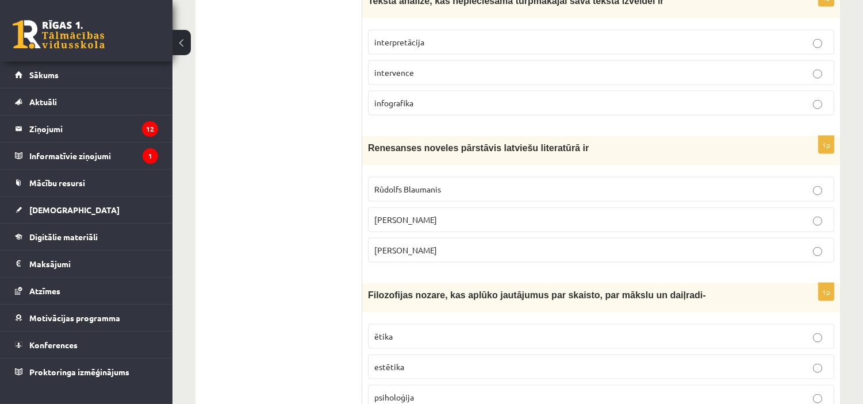
scroll to position [3007, 0]
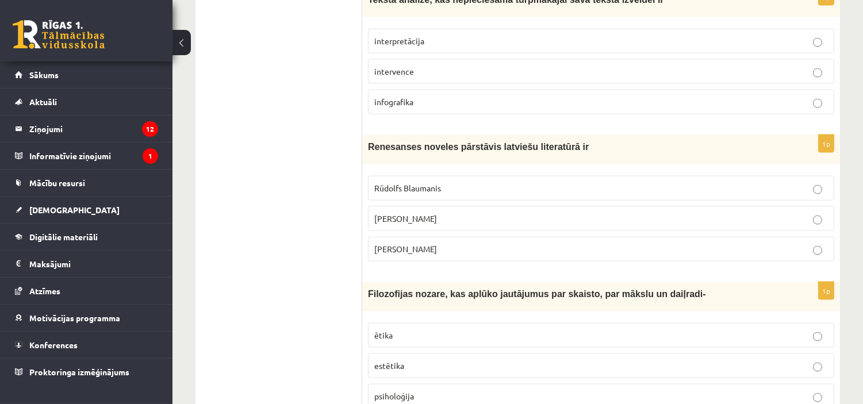
click at [536, 255] on p "Jānis Ezeriņš" at bounding box center [600, 249] width 453 height 12
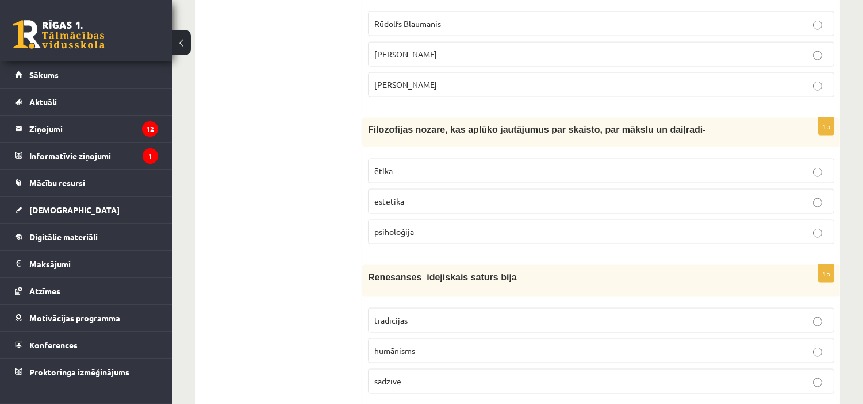
scroll to position [3173, 0]
click at [447, 204] on p "estētika" at bounding box center [600, 200] width 453 height 12
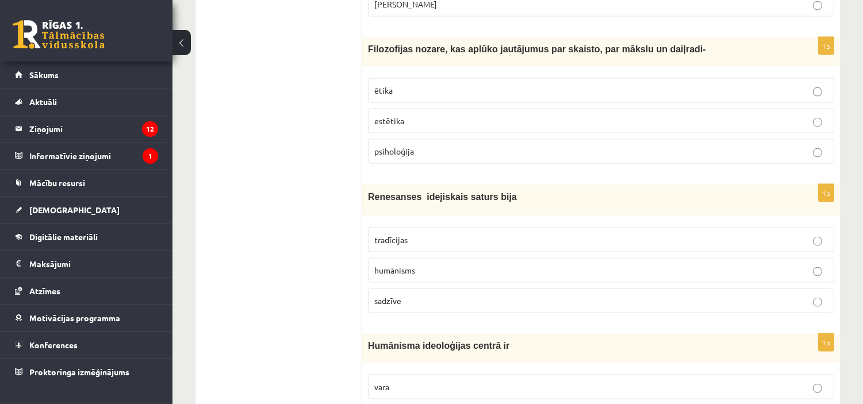
scroll to position [3269, 0]
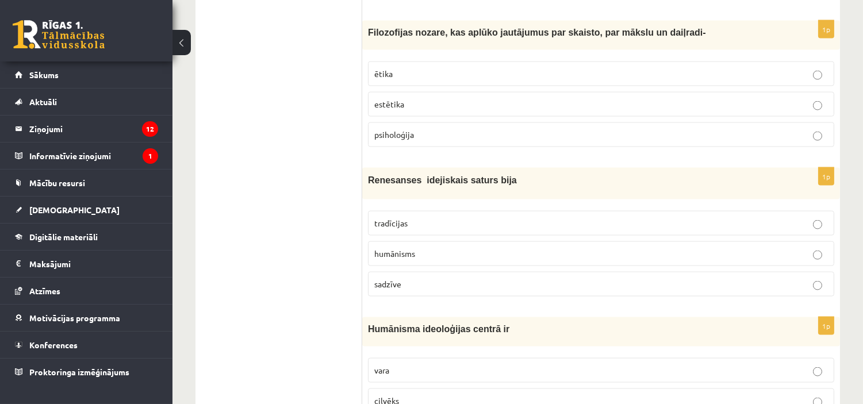
click at [515, 259] on p "humānisms" at bounding box center [600, 254] width 453 height 12
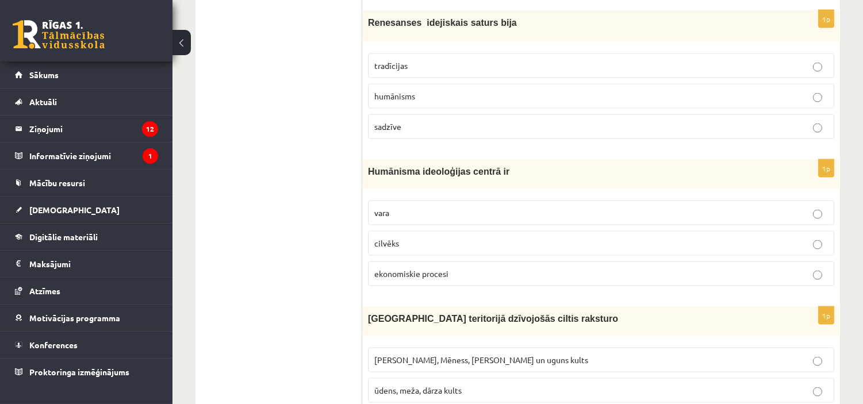
scroll to position [3427, 0]
click at [500, 249] on p "cilvēks" at bounding box center [600, 243] width 453 height 12
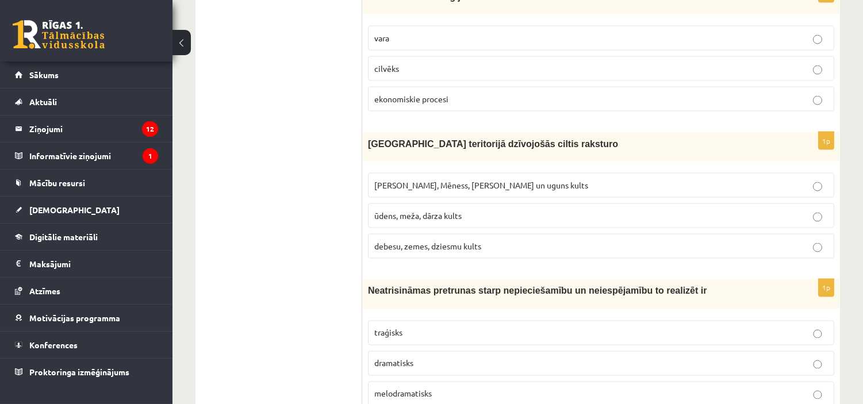
scroll to position [3601, 0]
click at [429, 190] on span "Saules, Mēness, Pērkona un uguns kults" at bounding box center [481, 184] width 214 height 10
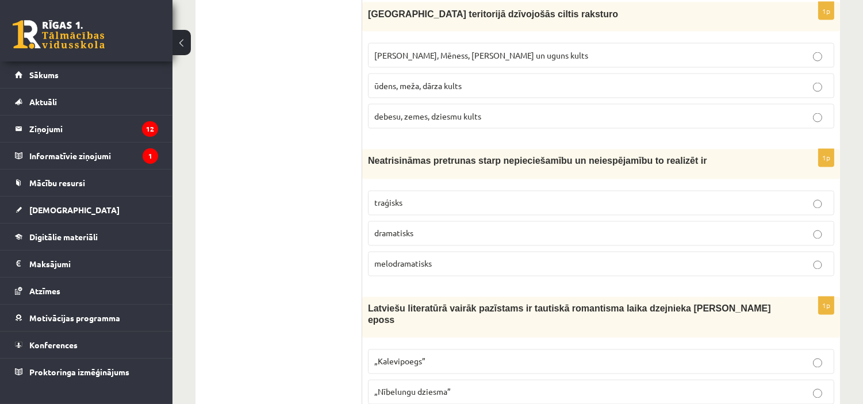
scroll to position [3731, 0]
click at [413, 209] on p "traģisks" at bounding box center [600, 203] width 453 height 12
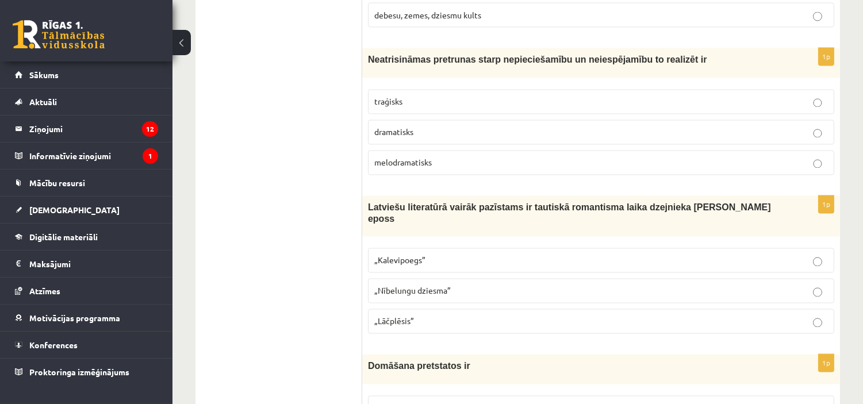
scroll to position [3887, 0]
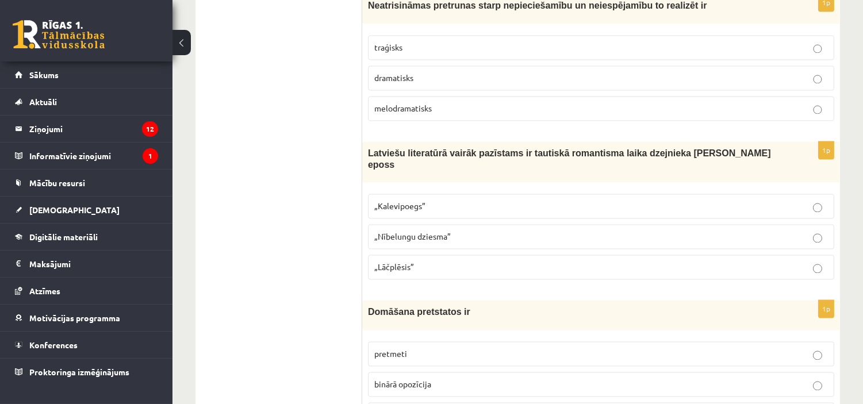
click at [508, 256] on label "„Lāčplēsis”" at bounding box center [601, 267] width 466 height 25
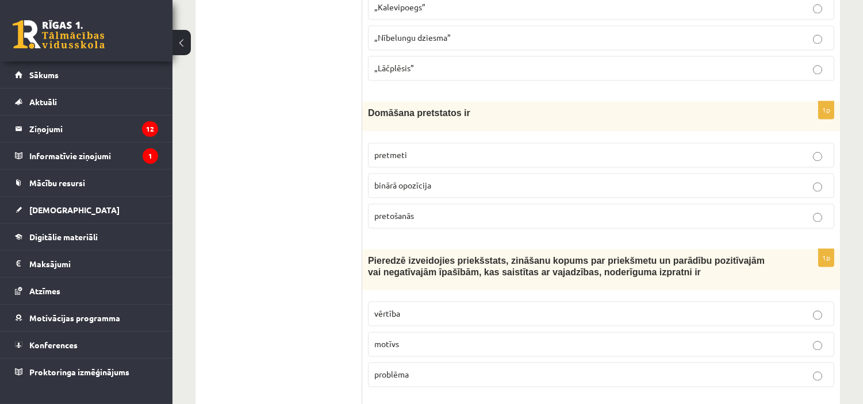
scroll to position [4090, 0]
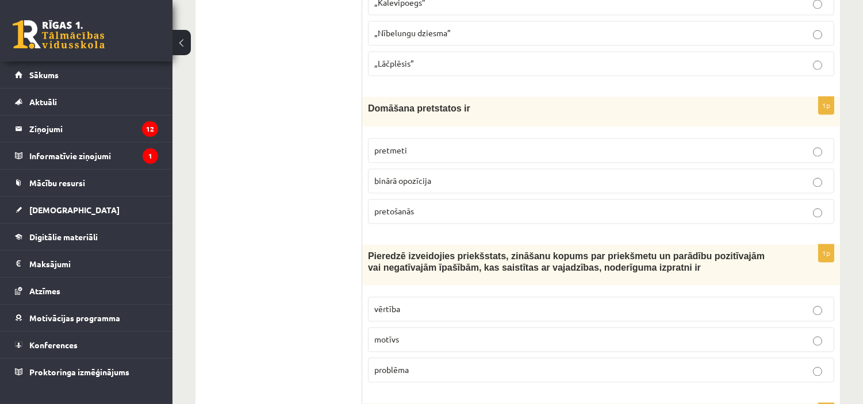
click at [444, 171] on label "binārā opozīcija" at bounding box center [601, 180] width 466 height 25
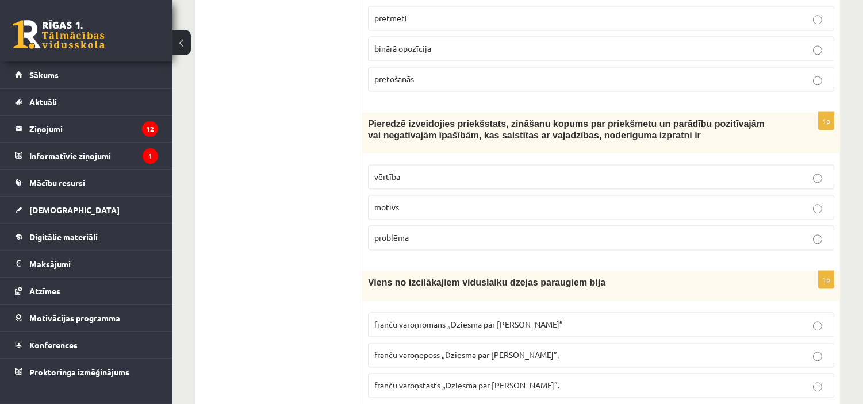
scroll to position [4225, 0]
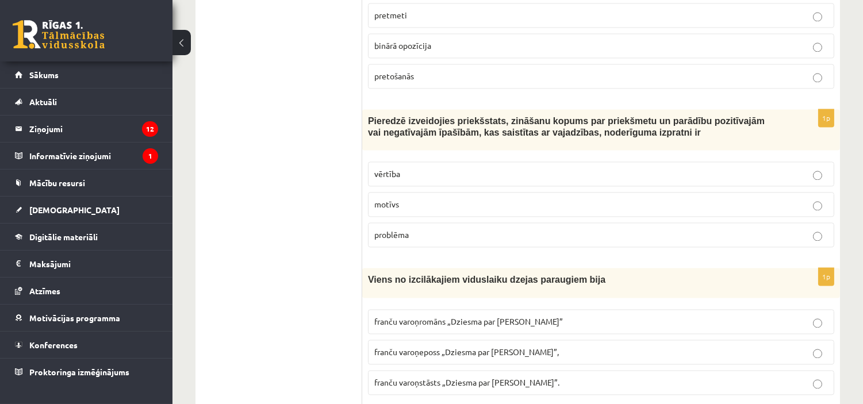
click at [406, 175] on p "vērtība" at bounding box center [600, 174] width 453 height 12
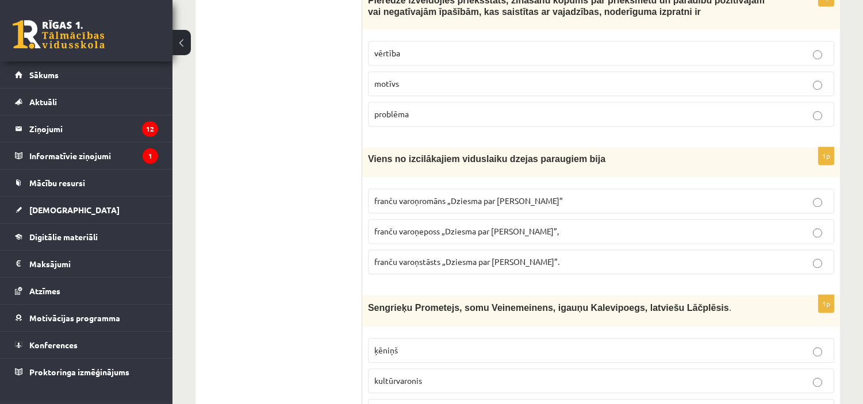
click at [467, 232] on span "franču varoņeposs „Dziesma par Rolandu”," at bounding box center [466, 231] width 184 height 10
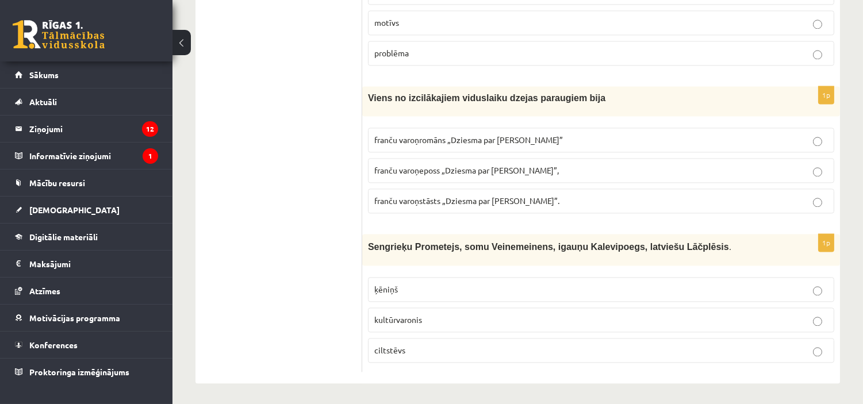
scroll to position [4409, 0]
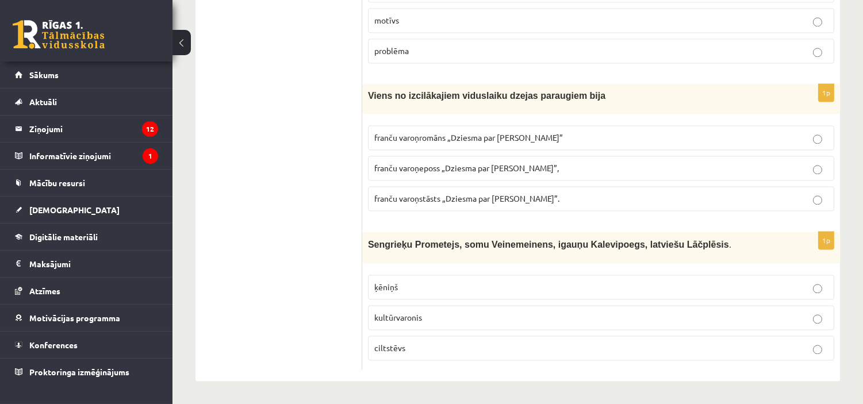
click at [491, 309] on label "kultūrvaronis" at bounding box center [601, 317] width 466 height 25
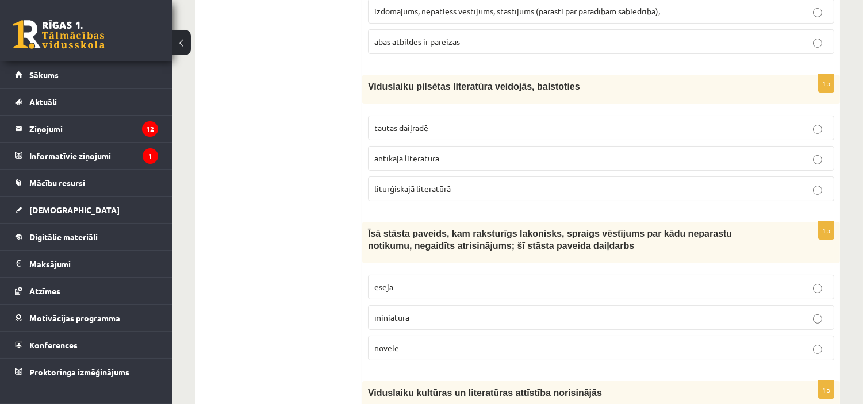
scroll to position [0, 0]
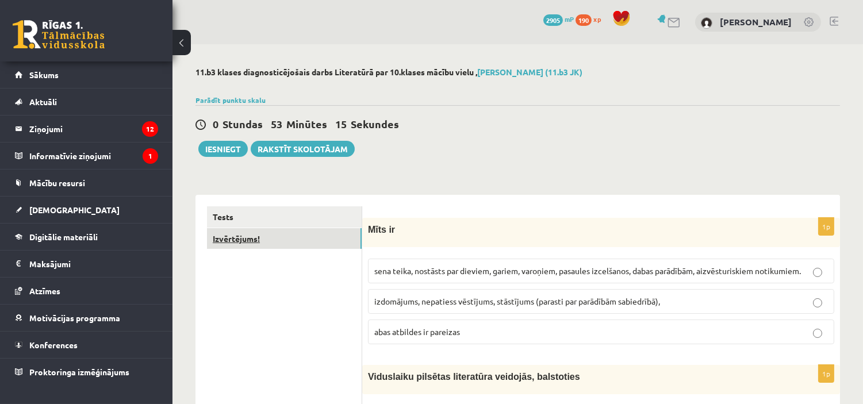
click at [313, 243] on link "Izvērtējums!" at bounding box center [284, 238] width 155 height 21
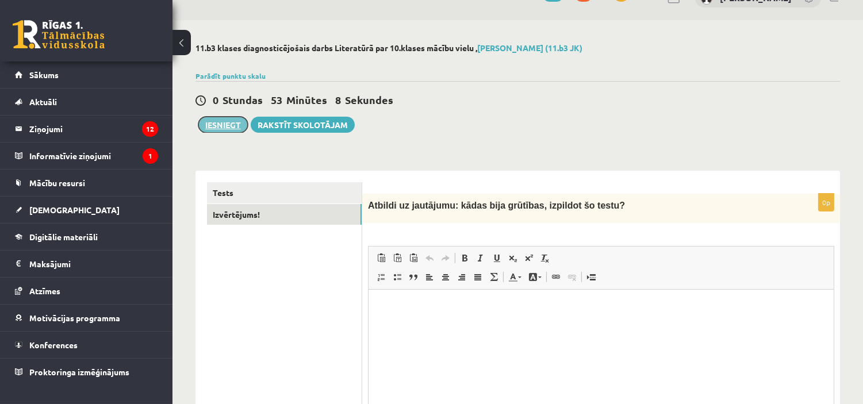
click at [233, 125] on button "Iesniegt" at bounding box center [222, 125] width 49 height 16
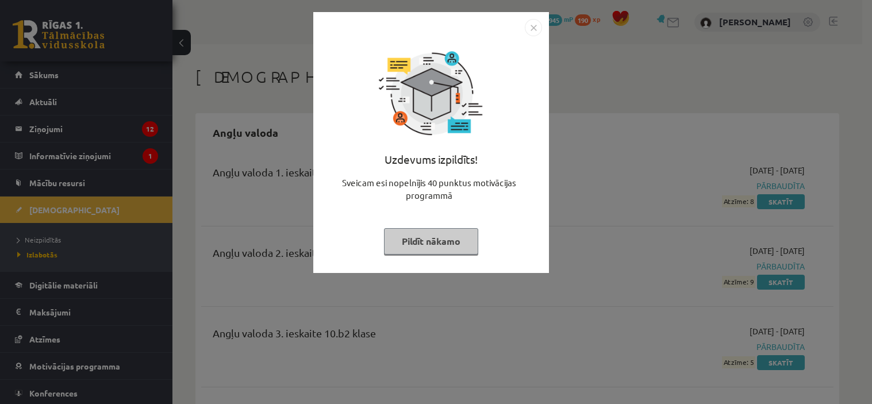
click at [460, 246] on button "Pildīt nākamo" at bounding box center [431, 241] width 94 height 26
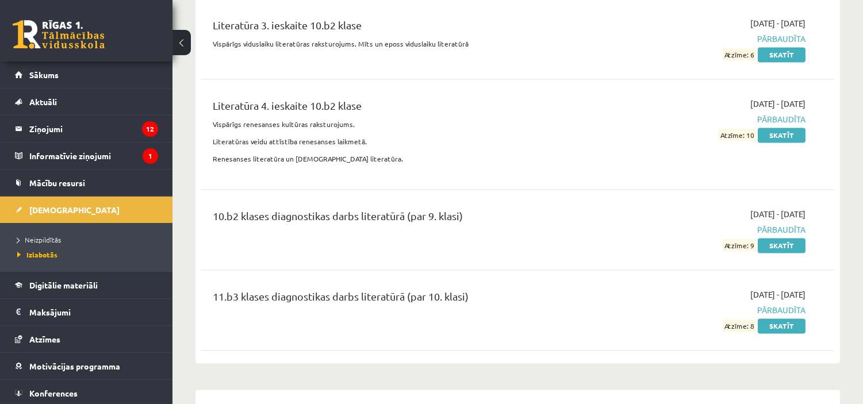
scroll to position [4272, 0]
click at [37, 73] on span "Sākums" at bounding box center [43, 75] width 29 height 10
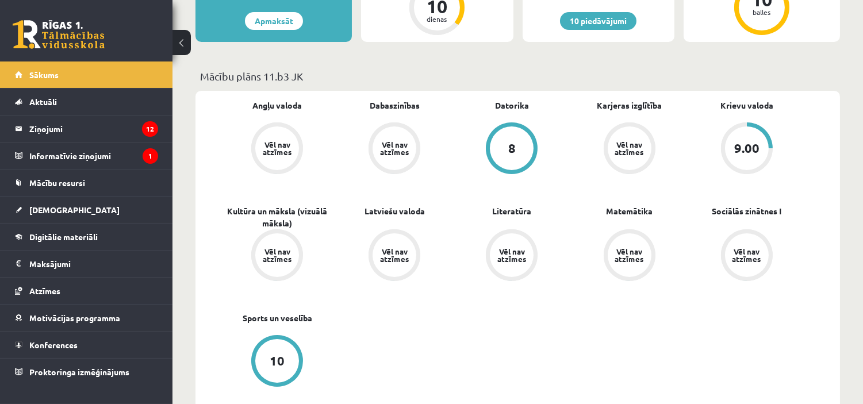
scroll to position [347, 0]
click at [62, 212] on span "[DEMOGRAPHIC_DATA]" at bounding box center [74, 210] width 90 height 10
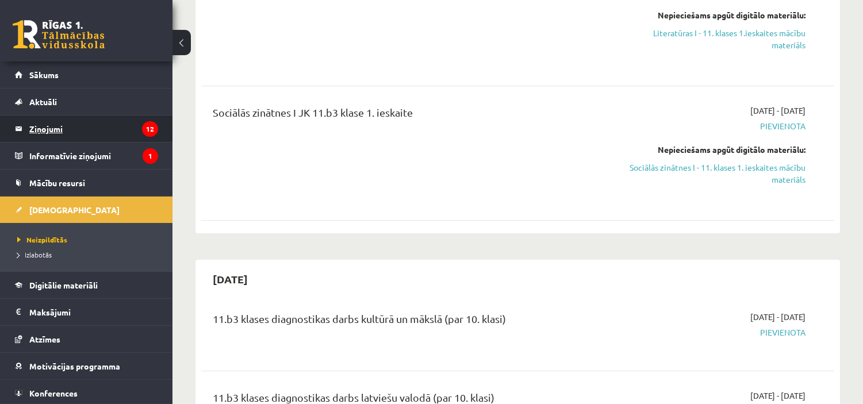
click at [78, 125] on legend "Ziņojumi 12" at bounding box center [93, 129] width 129 height 26
